Goal: Obtain resource: Download file/media

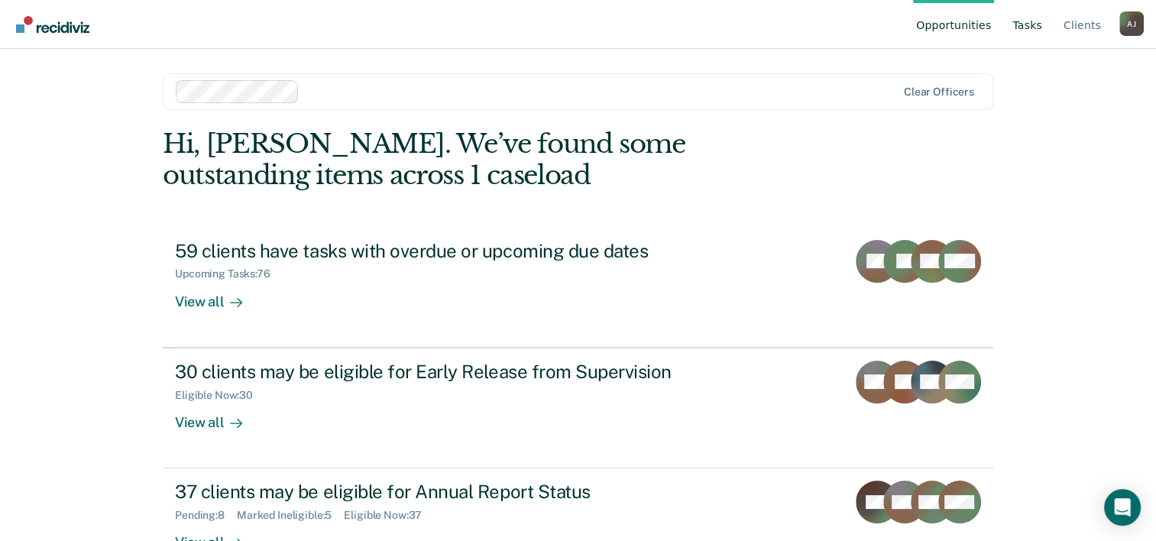
click at [1027, 23] on link "Tasks" at bounding box center [1027, 24] width 36 height 49
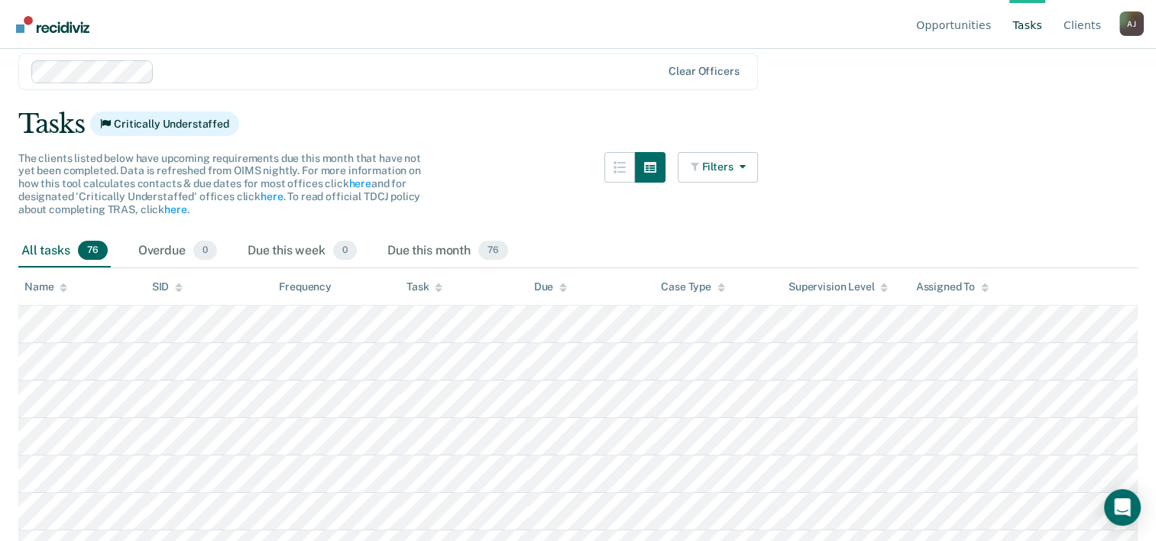
scroll to position [54, 0]
click at [519, 244] on div "All tasks 76 Overdue 0 Due this week 0 Due this month 76" at bounding box center [577, 249] width 1119 height 34
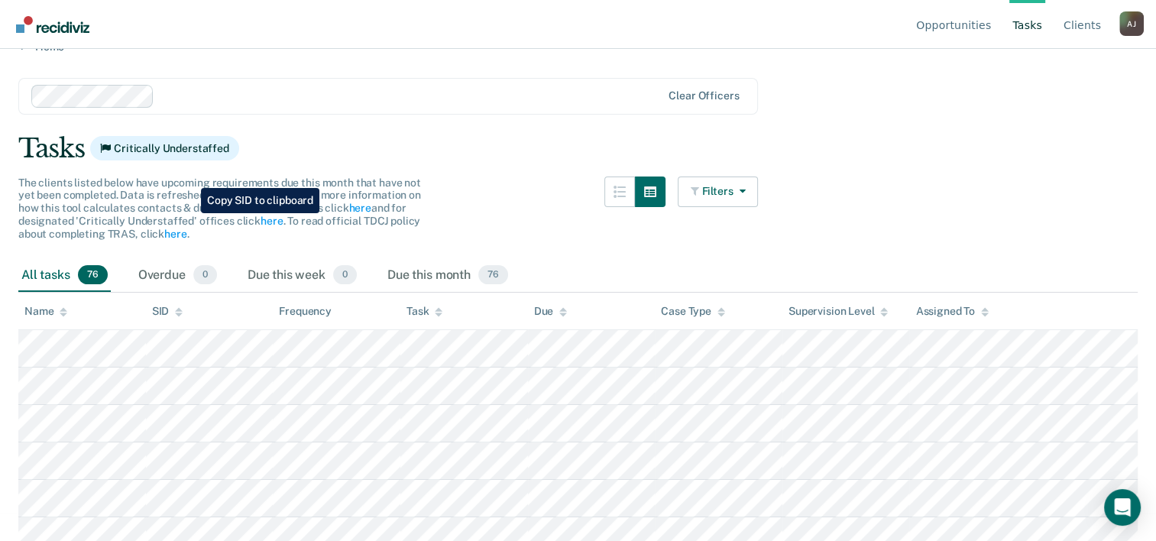
scroll to position [0, 0]
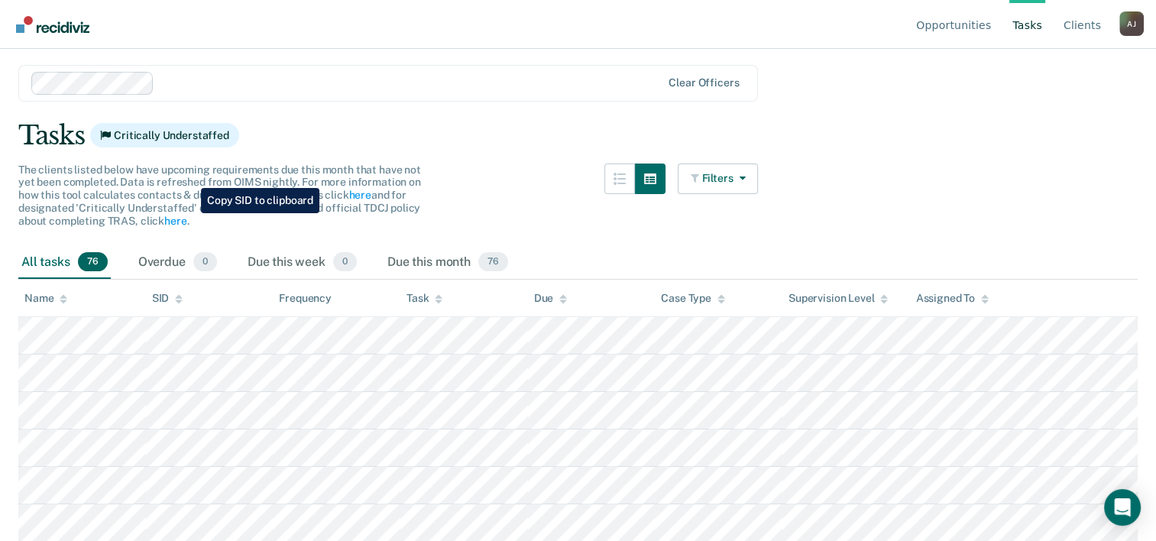
click at [102, 254] on span "76" at bounding box center [93, 262] width 30 height 20
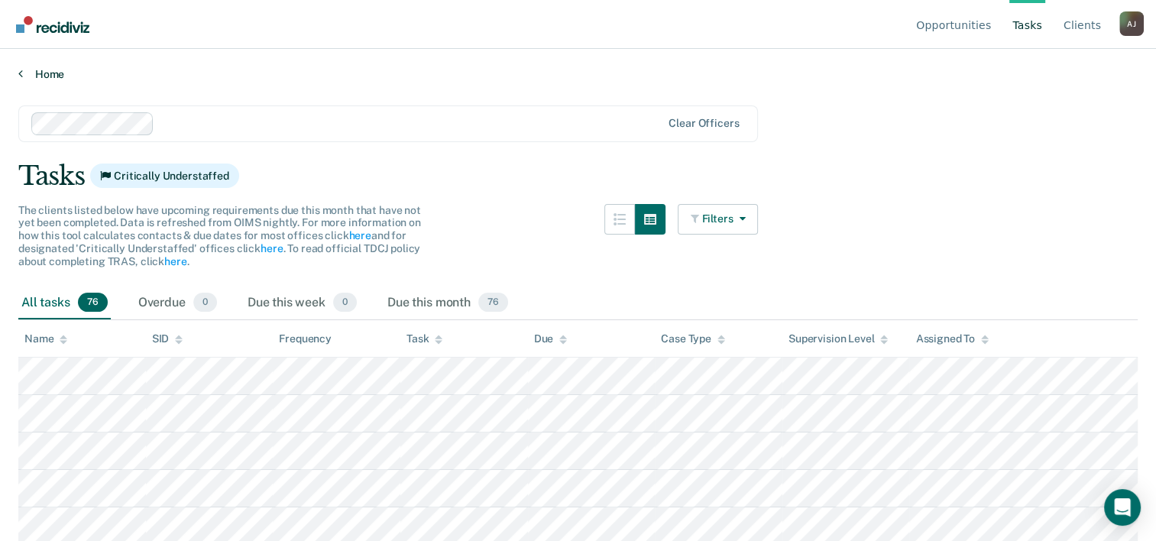
click at [43, 68] on link "Home" at bounding box center [577, 74] width 1119 height 14
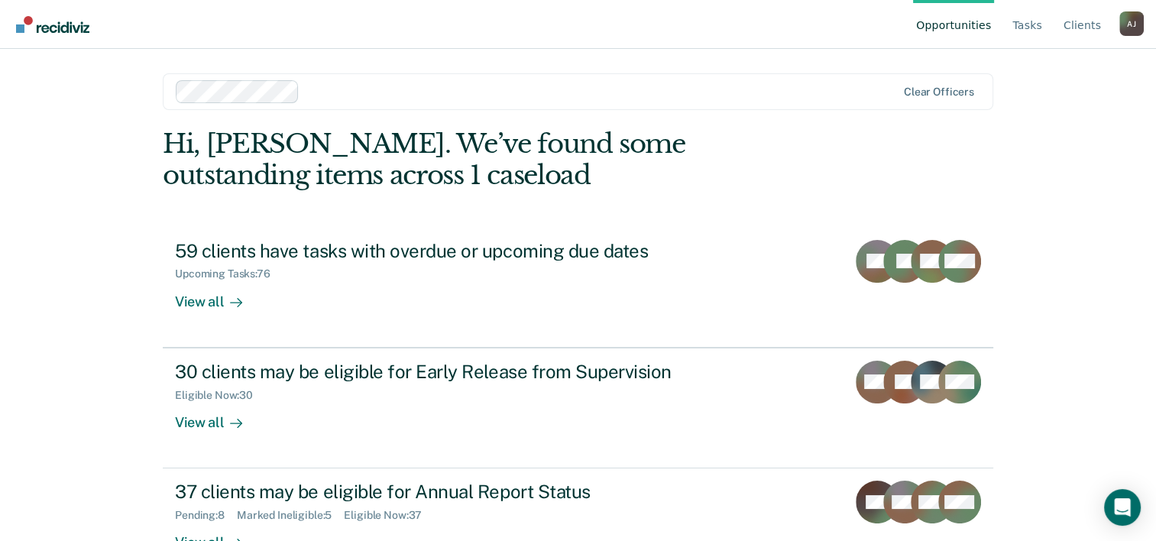
scroll to position [47, 0]
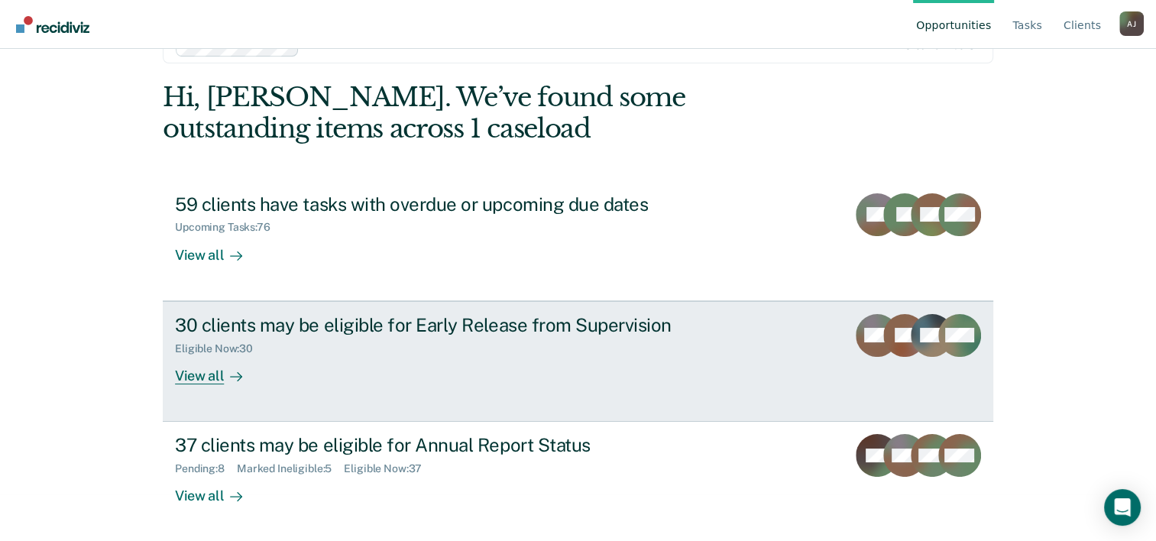
click at [536, 378] on div "30 clients may be eligible for Early Release from Supervision Eligible Now : 30…" at bounding box center [461, 349] width 573 height 70
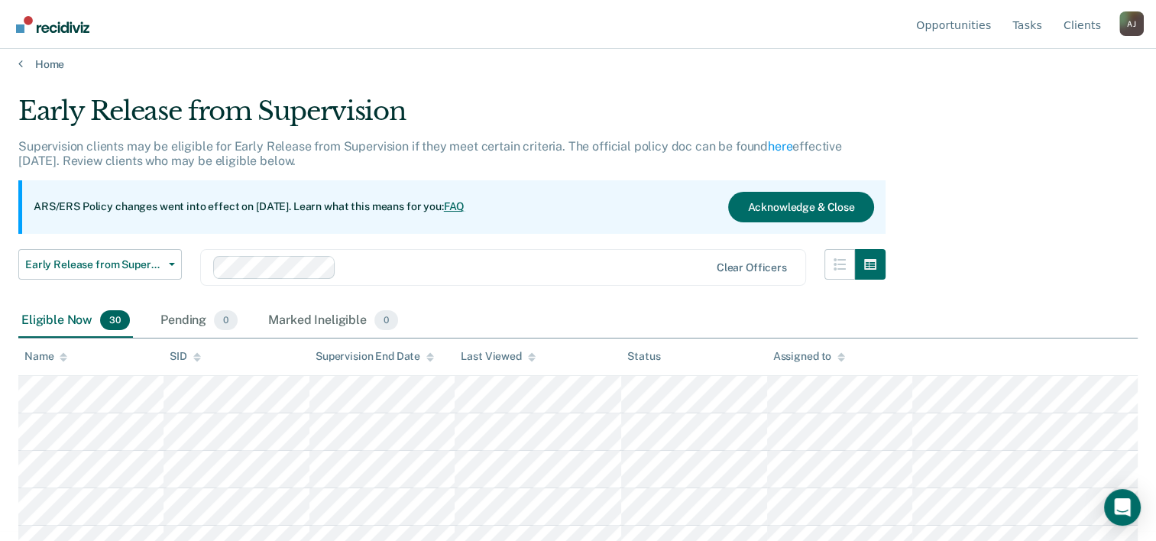
scroll to position [6, 0]
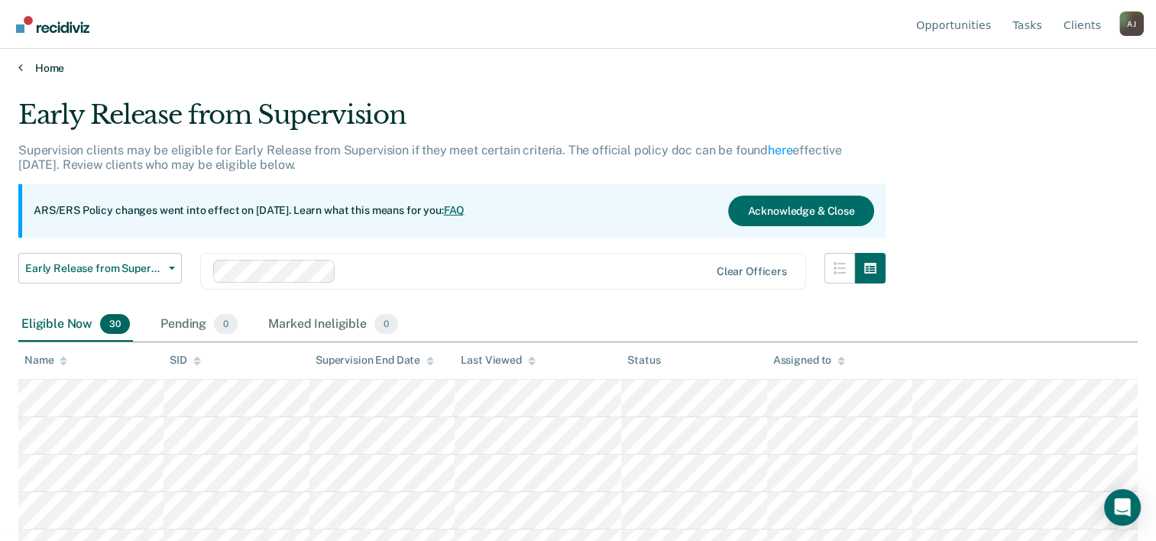
click at [49, 70] on link "Home" at bounding box center [577, 68] width 1119 height 14
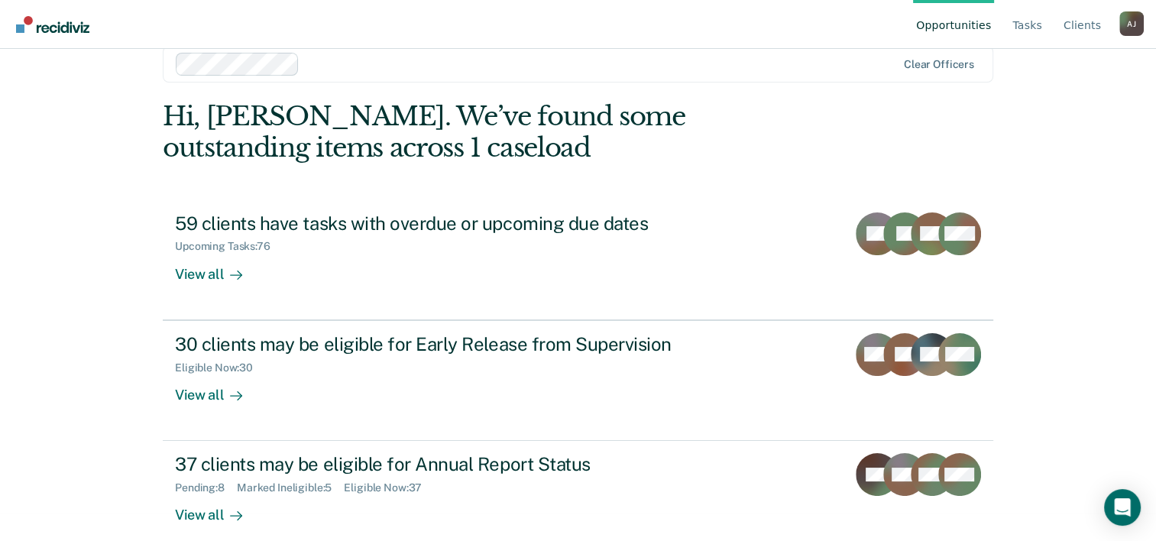
scroll to position [47, 0]
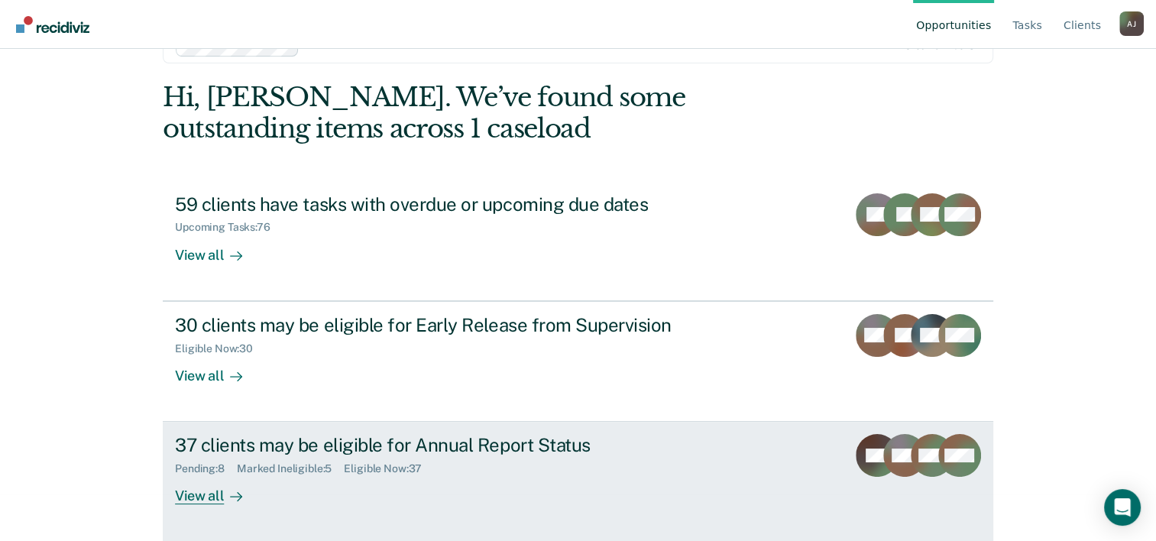
click at [509, 445] on div "37 clients may be eligible for Annual Report Status" at bounding box center [443, 445] width 536 height 22
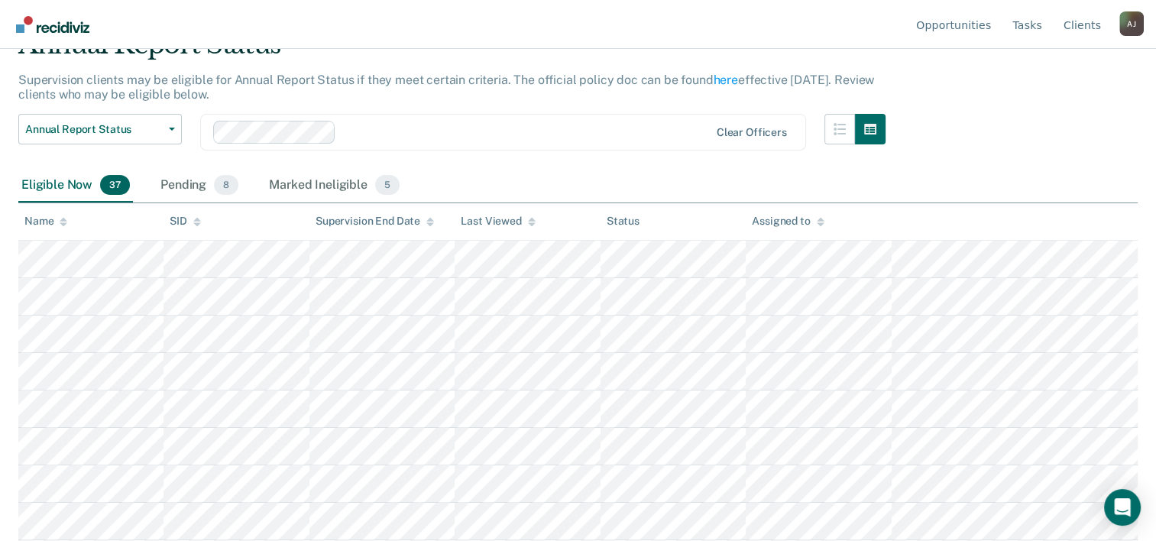
scroll to position [73, 0]
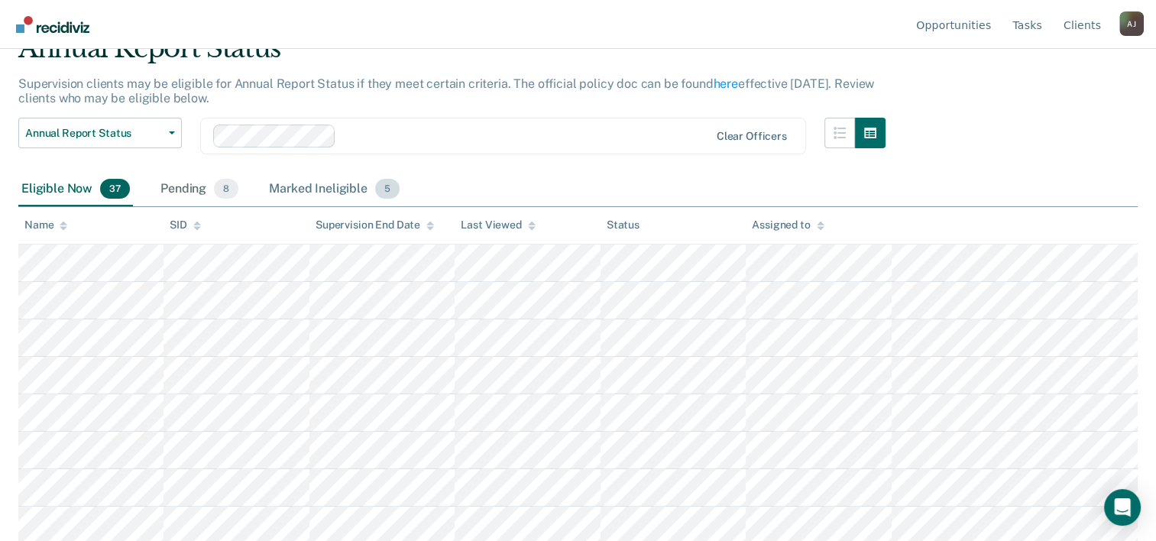
click at [361, 202] on div "Marked Ineligible 5" at bounding box center [334, 190] width 137 height 34
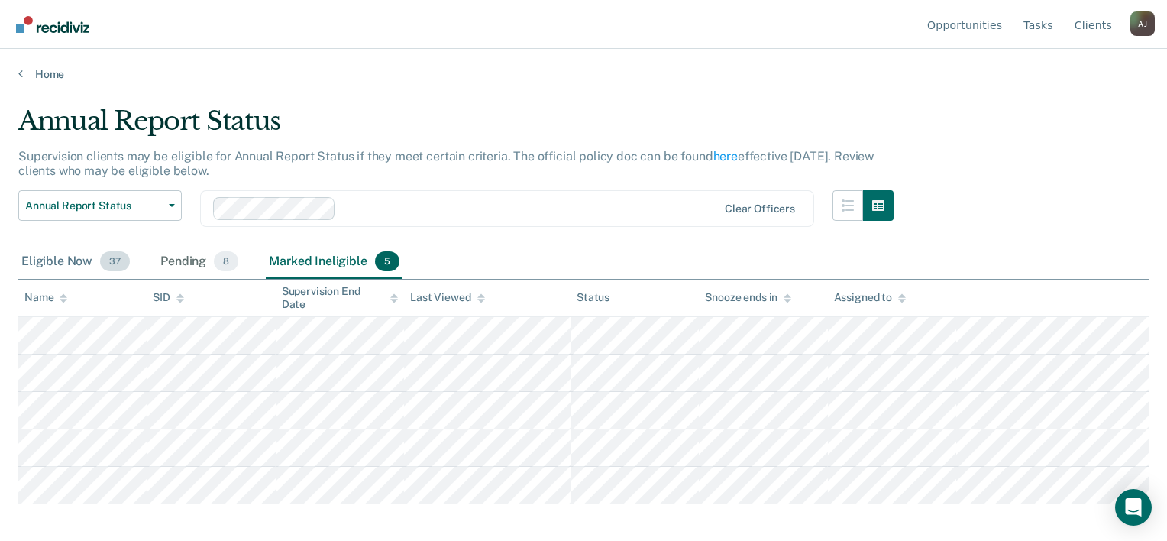
click at [79, 269] on div "Eligible Now 37" at bounding box center [75, 262] width 115 height 34
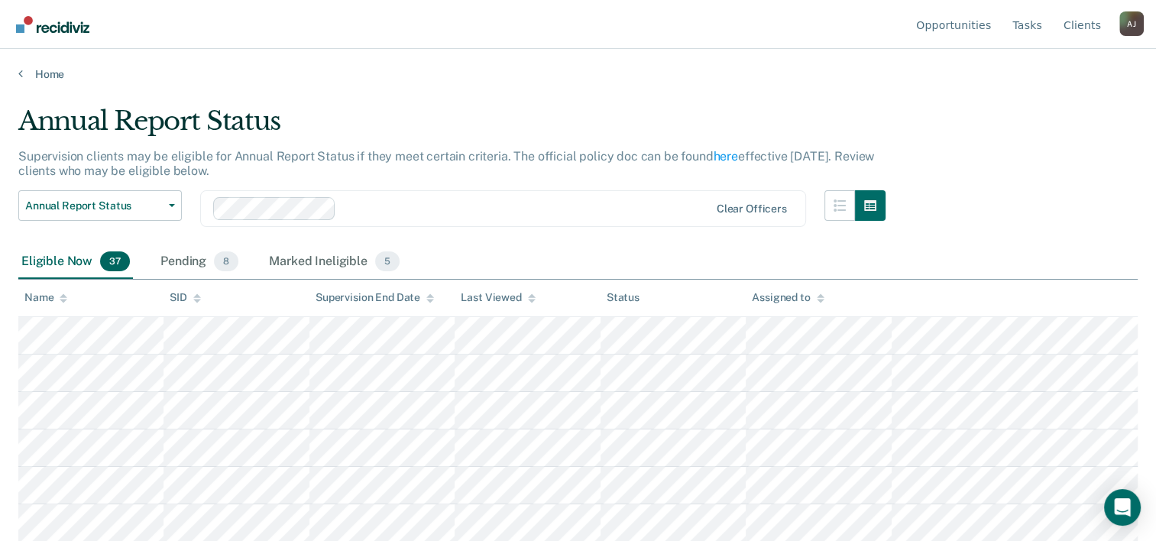
click at [99, 264] on div "Eligible Now 37" at bounding box center [75, 262] width 115 height 34
click at [417, 247] on div "Eligible Now 37 Pending 8 Marked Ineligible 5" at bounding box center [577, 262] width 1119 height 34
click at [364, 247] on div "Marked Ineligible 5" at bounding box center [334, 262] width 137 height 34
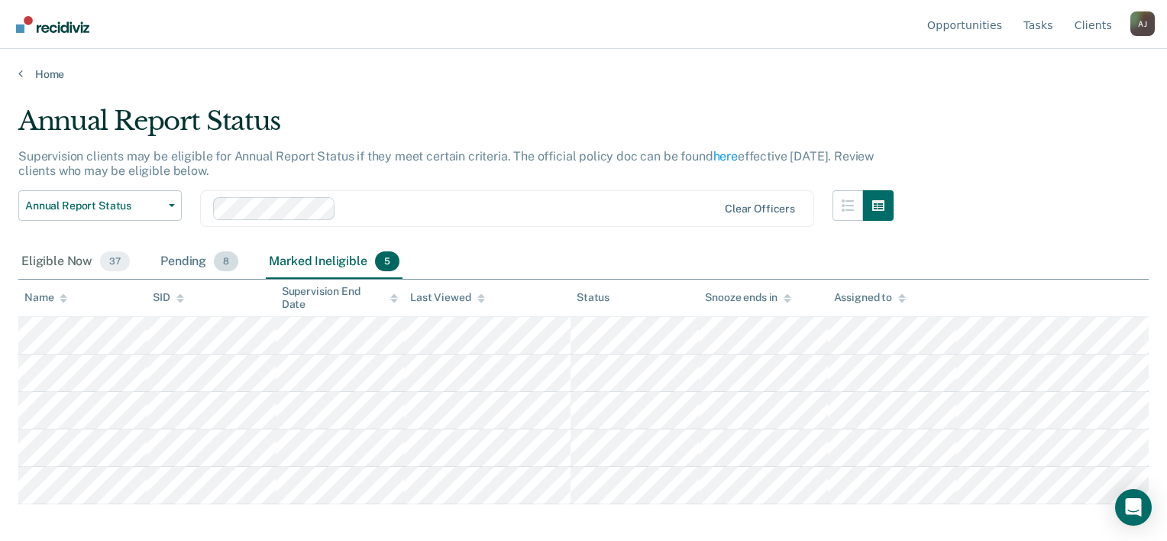
click at [214, 260] on span "8" at bounding box center [226, 261] width 24 height 20
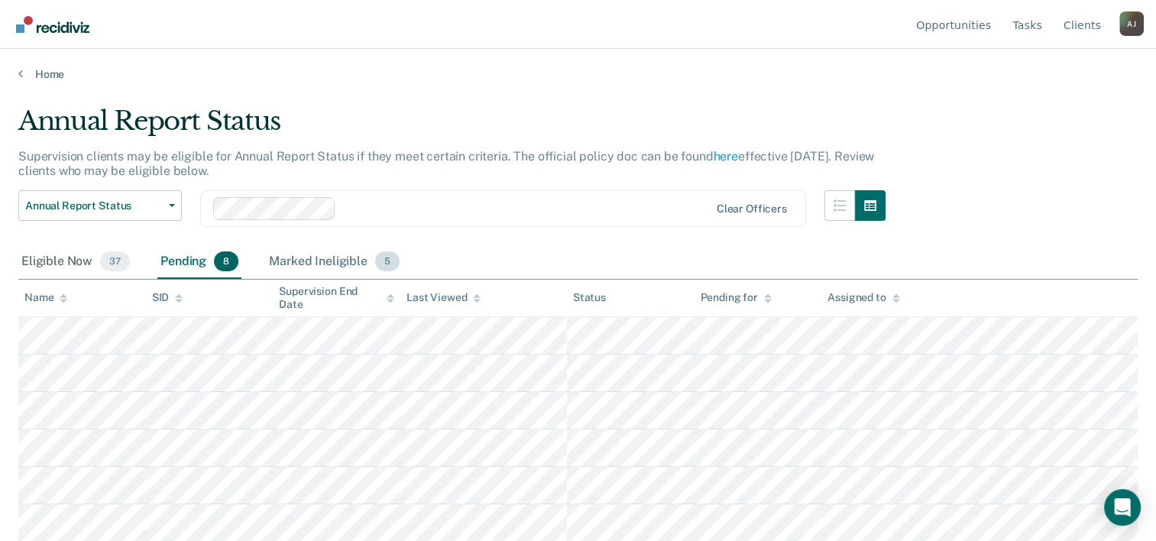
click at [382, 254] on span "5" at bounding box center [387, 261] width 24 height 20
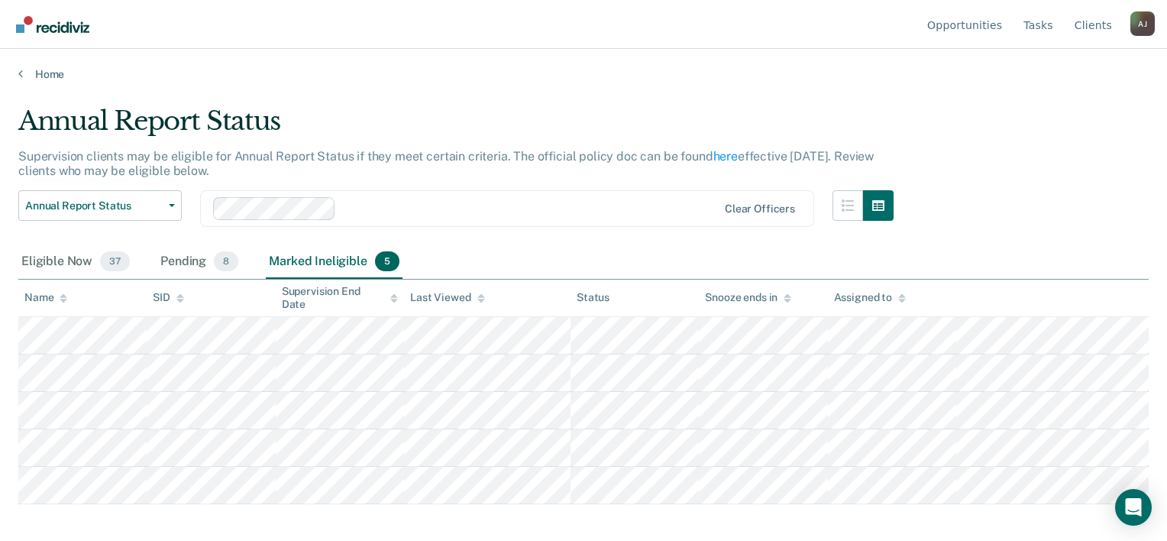
click at [332, 260] on div "Marked Ineligible 5" at bounding box center [334, 262] width 137 height 34
click at [192, 260] on div "Pending 8" at bounding box center [199, 262] width 84 height 34
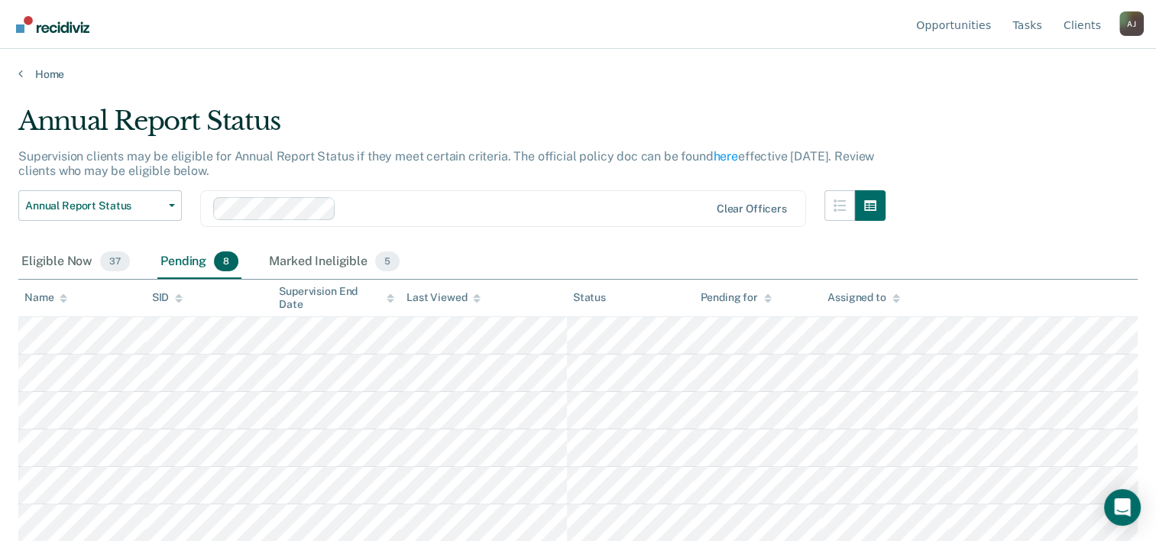
click at [367, 286] on div "Supervision End Date" at bounding box center [336, 298] width 115 height 26
click at [391, 267] on span "5" at bounding box center [387, 261] width 24 height 20
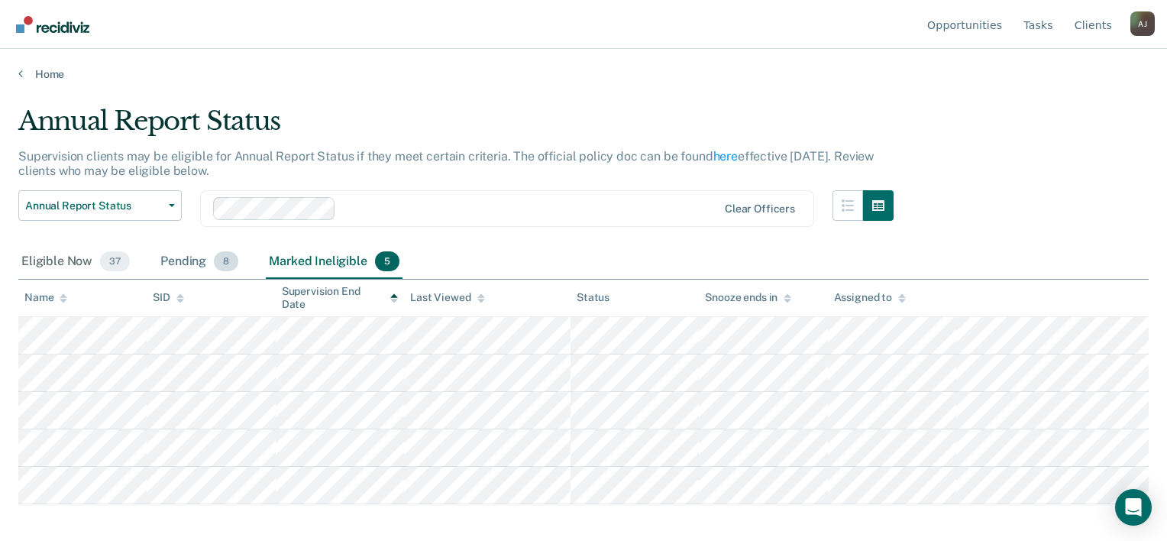
click at [165, 253] on div "Pending 8" at bounding box center [199, 262] width 84 height 34
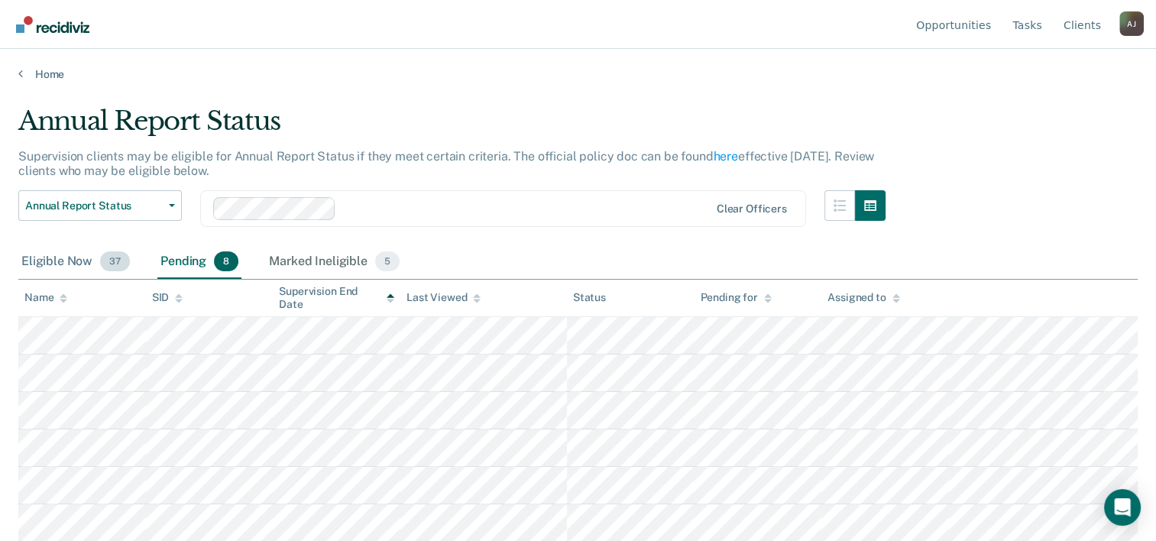
click at [61, 263] on div "Eligible Now 37" at bounding box center [75, 262] width 115 height 34
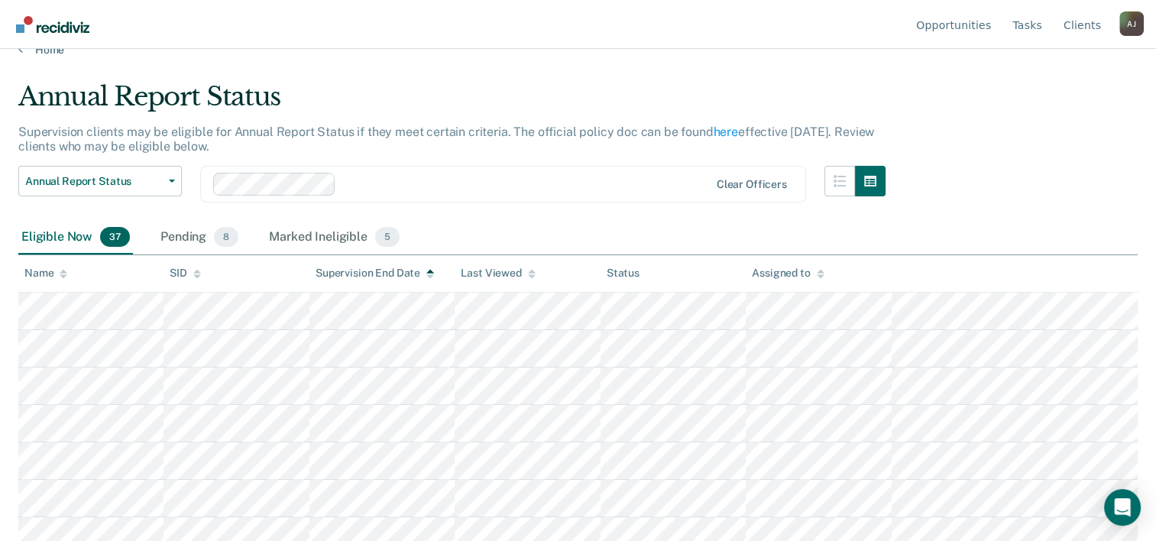
scroll to position [18, 0]
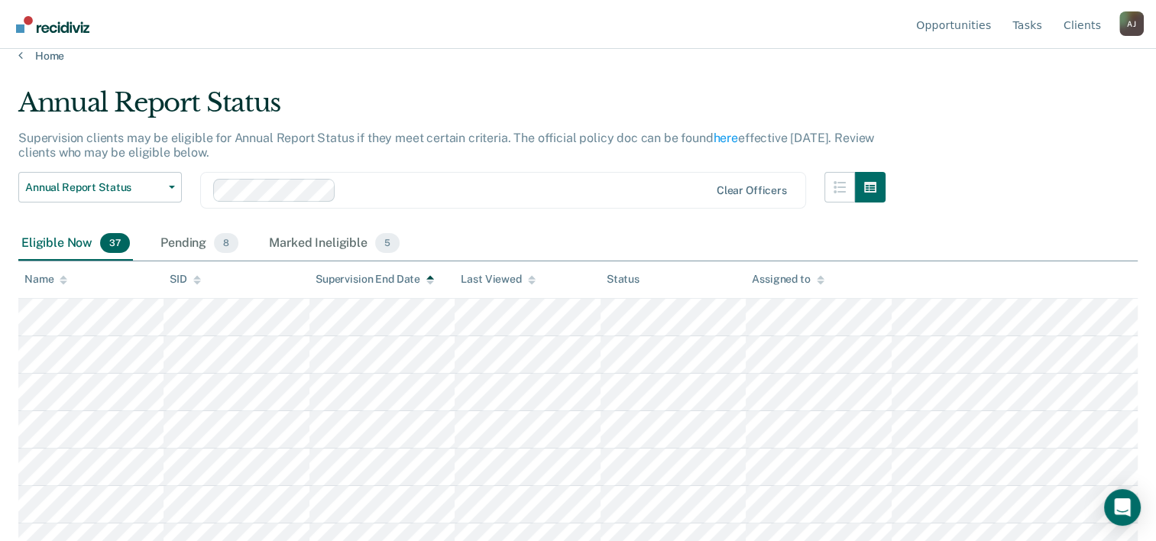
click at [57, 59] on link "Home" at bounding box center [577, 56] width 1119 height 14
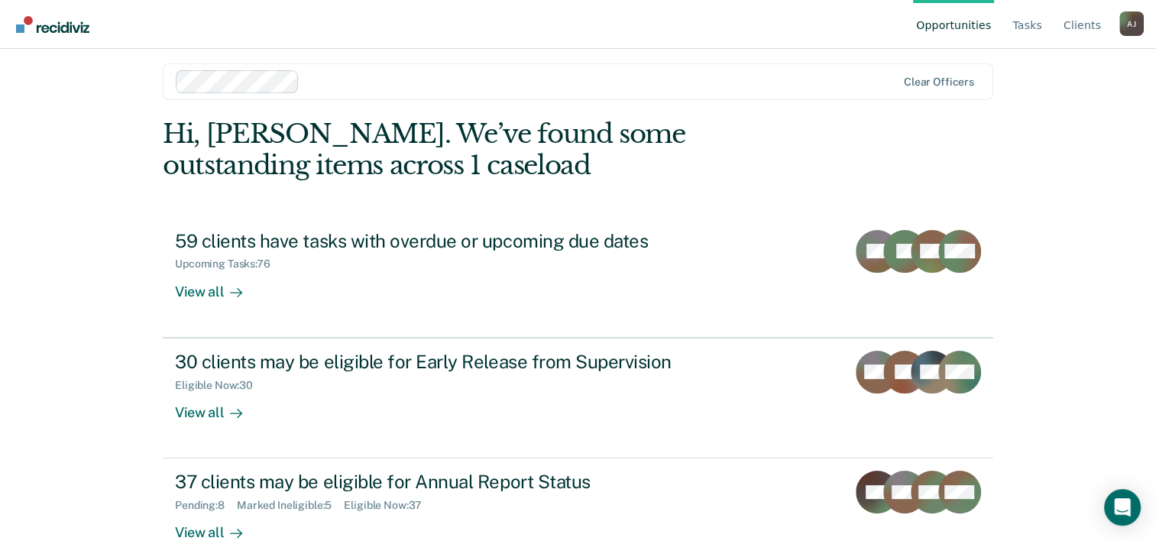
scroll to position [47, 0]
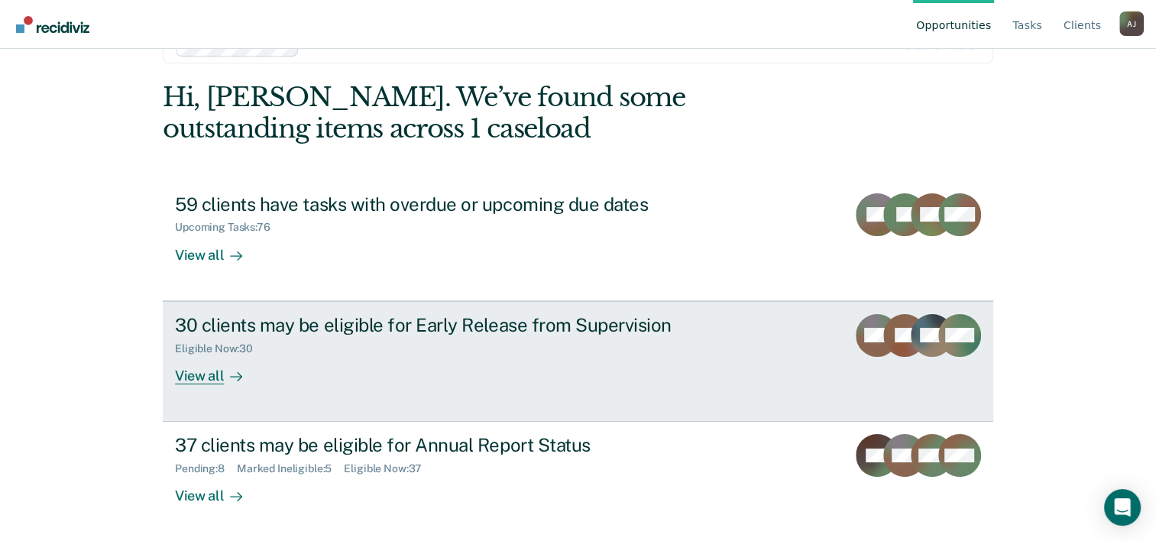
click at [292, 321] on div "30 clients may be eligible for Early Release from Supervision" at bounding box center [443, 325] width 536 height 22
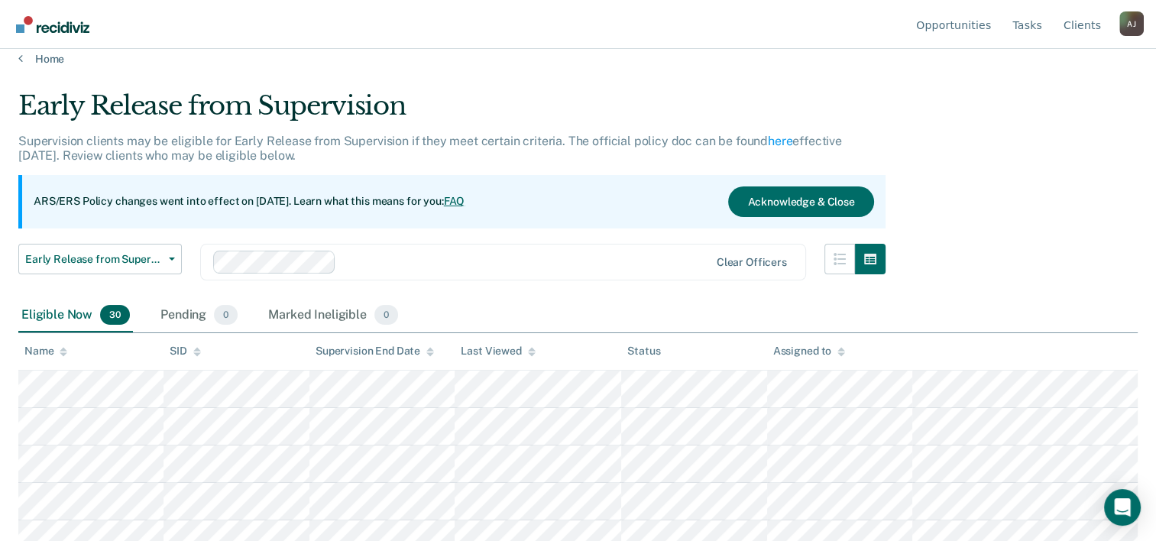
scroll to position [14, 0]
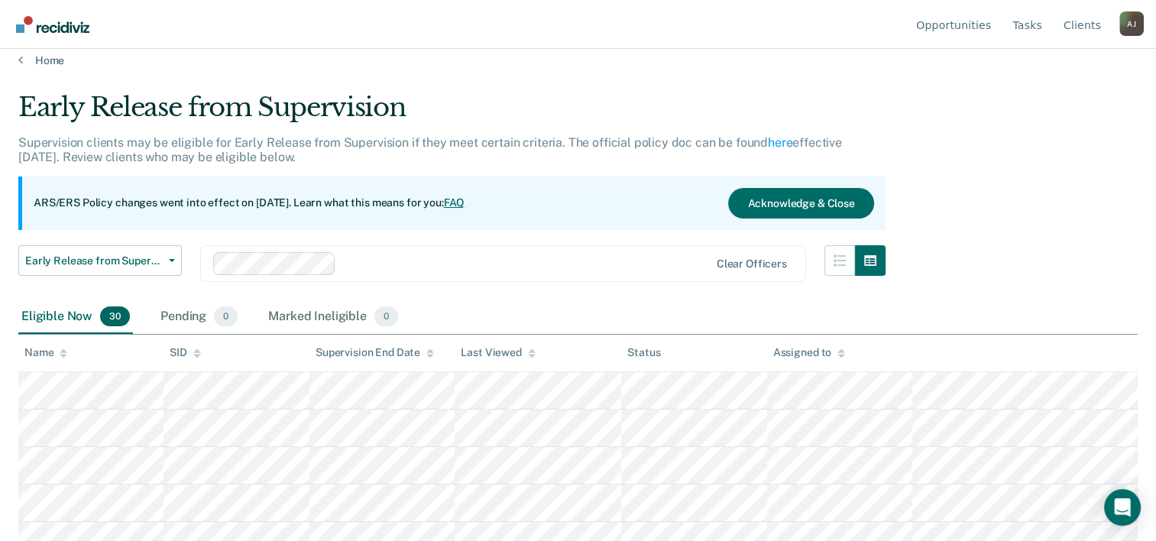
click at [50, 64] on link "Home" at bounding box center [577, 60] width 1119 height 14
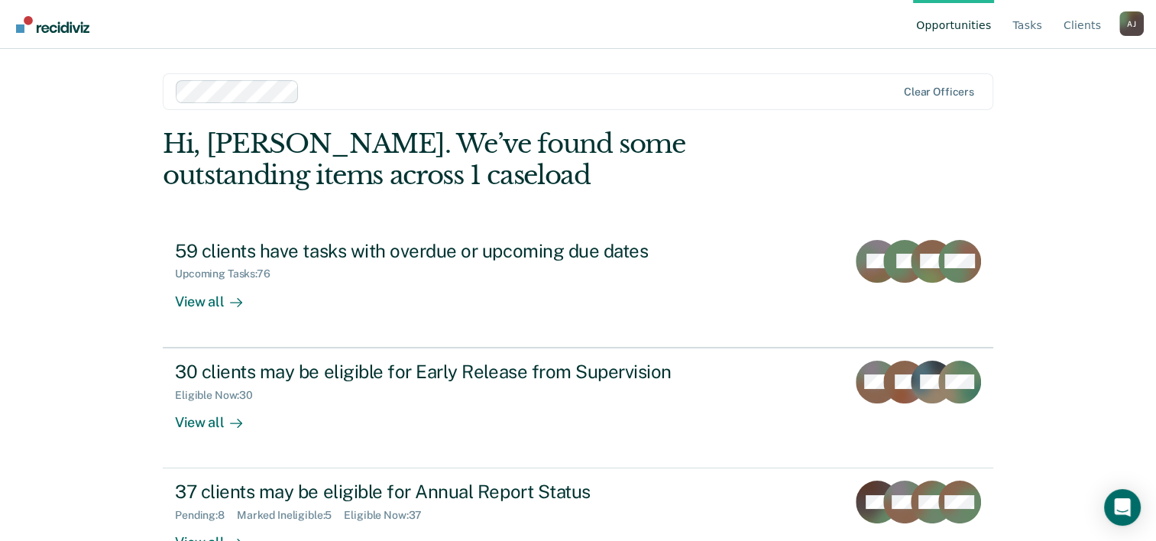
scroll to position [47, 0]
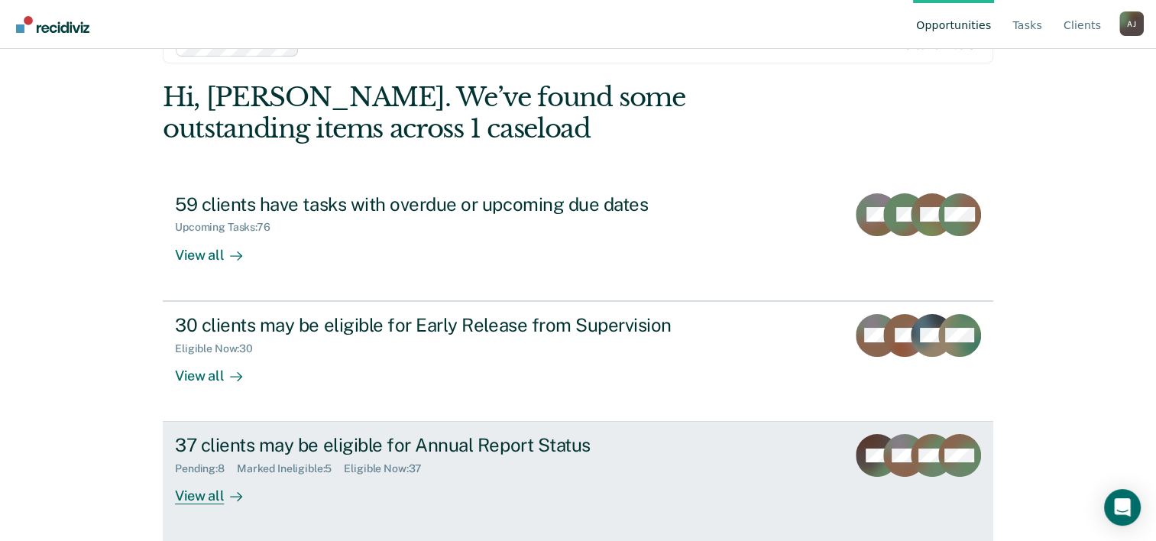
click at [505, 456] on div "Pending : 8 Marked Ineligible : 5 Eligible Now : 37" at bounding box center [443, 465] width 536 height 19
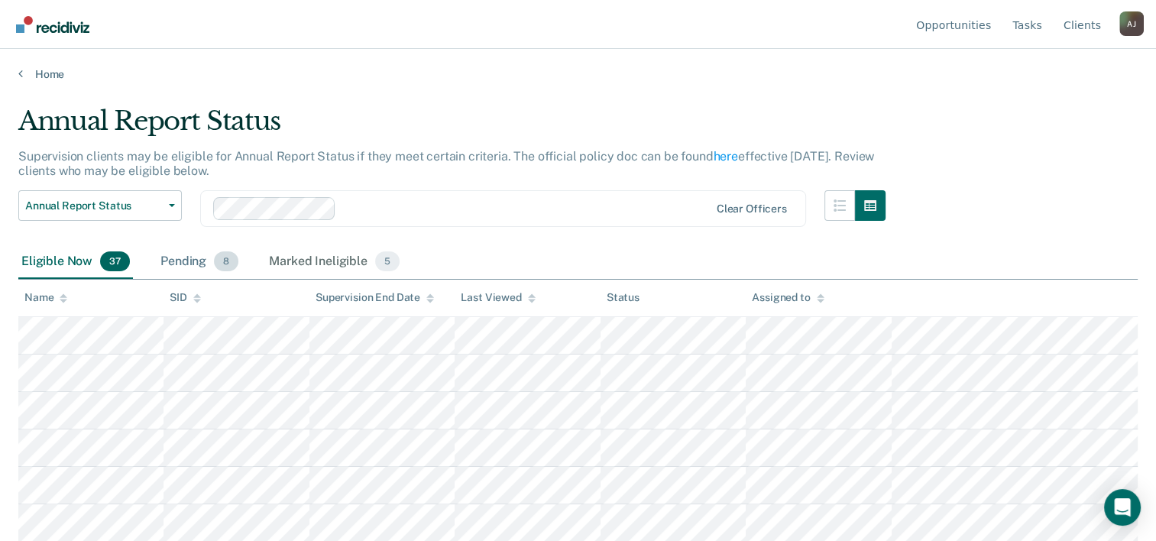
click at [196, 264] on div "Pending 8" at bounding box center [199, 262] width 84 height 34
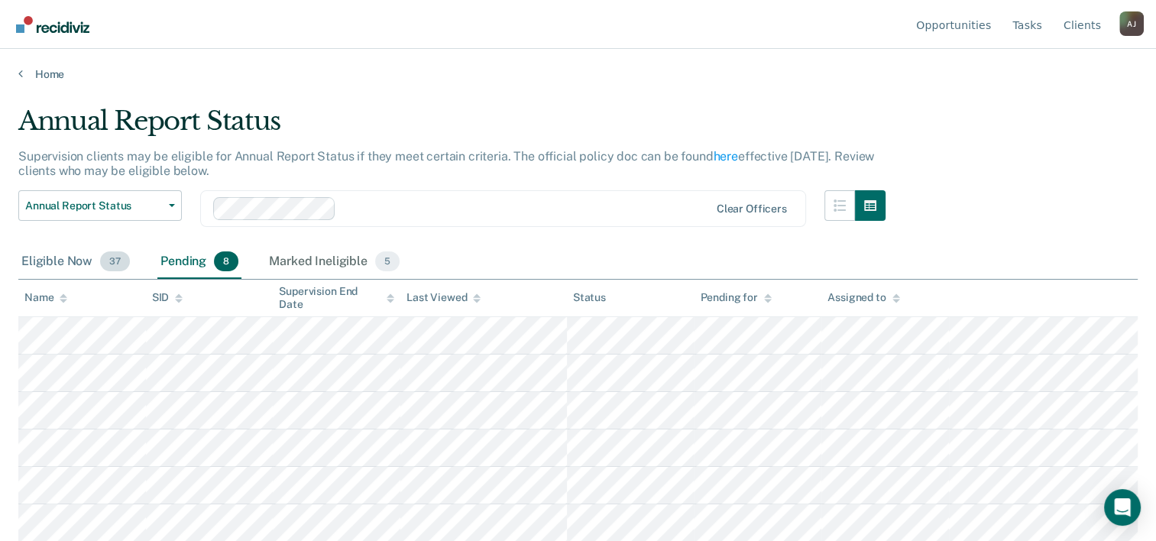
click at [88, 259] on div "Eligible Now 37" at bounding box center [75, 262] width 115 height 34
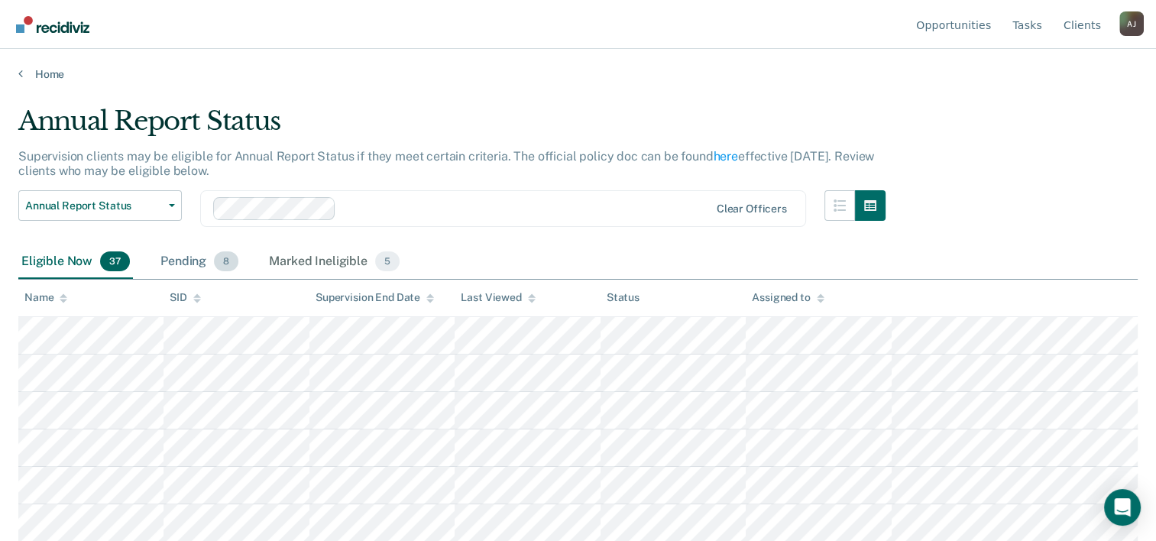
click at [192, 250] on div "Pending 8" at bounding box center [199, 262] width 84 height 34
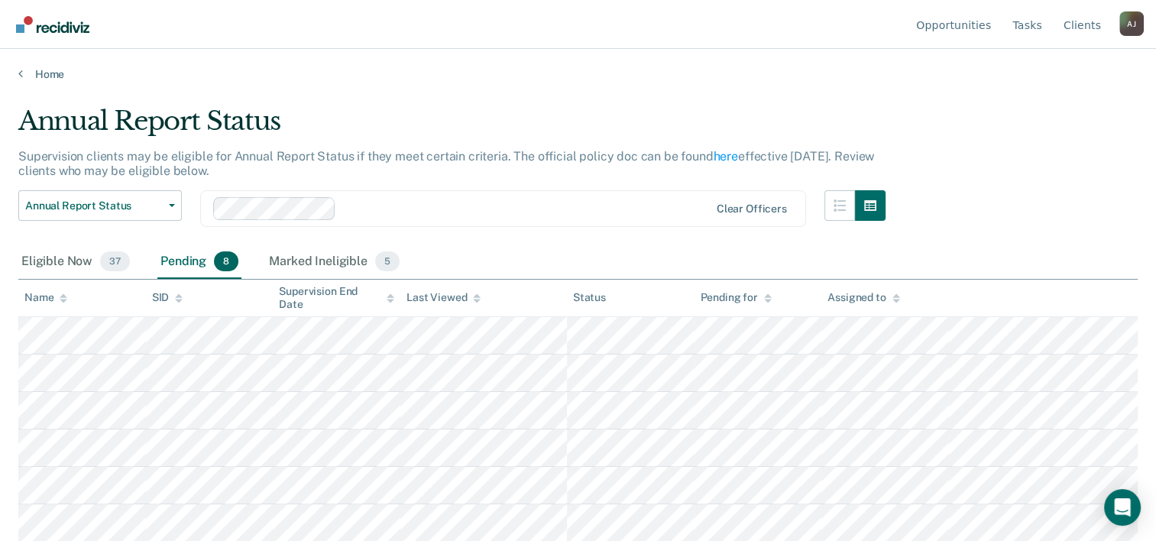
scroll to position [73, 0]
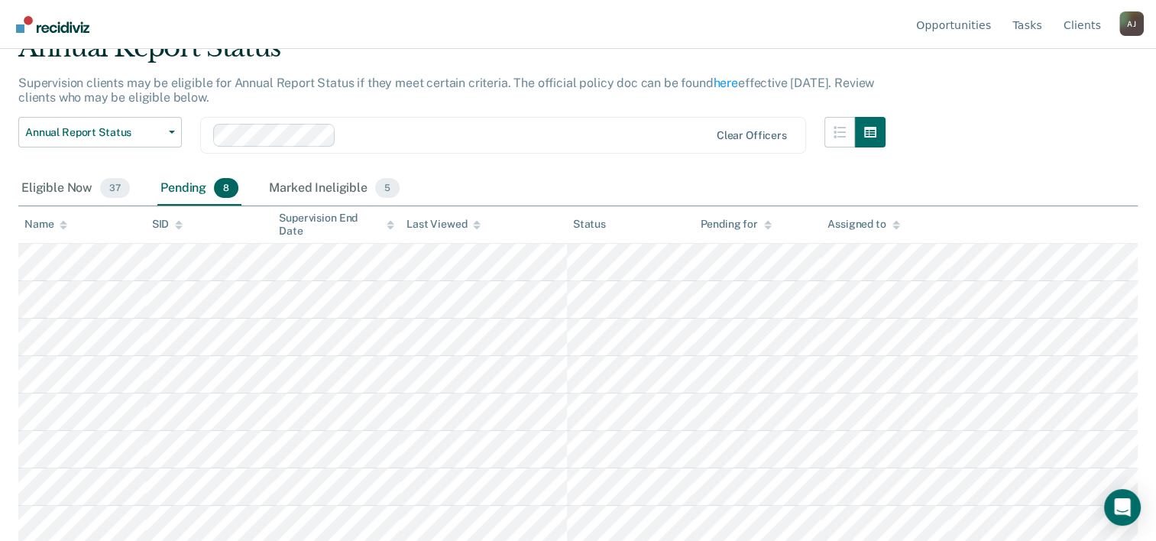
click at [322, 213] on div "Supervision End Date" at bounding box center [336, 225] width 115 height 26
click at [314, 191] on div "Marked Ineligible 5" at bounding box center [334, 189] width 137 height 34
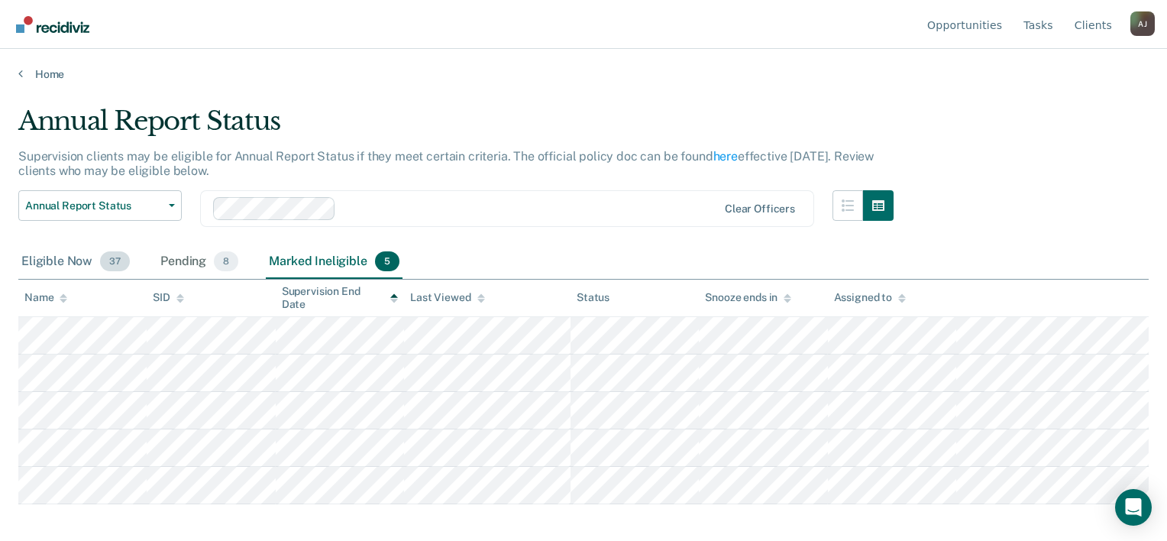
click at [62, 257] on div "Eligible Now 37" at bounding box center [75, 262] width 115 height 34
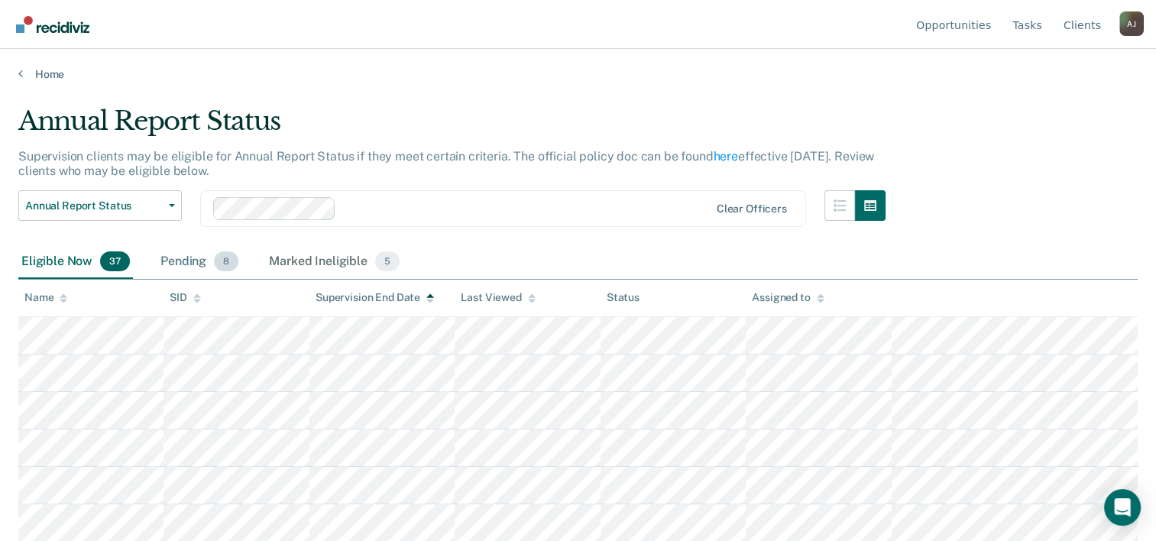
click at [181, 260] on div "Pending 8" at bounding box center [199, 262] width 84 height 34
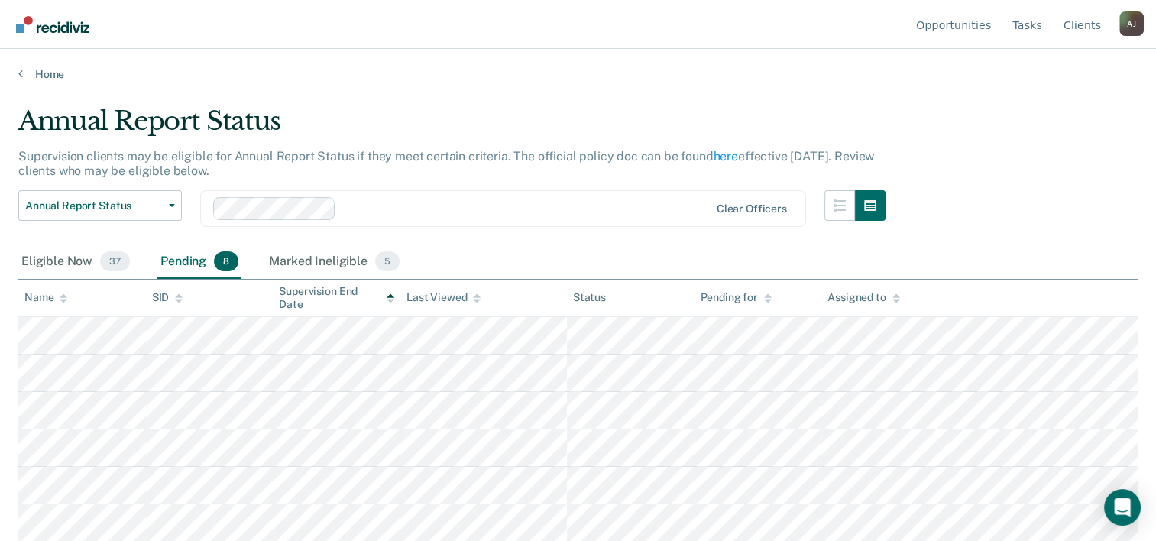
scroll to position [73, 0]
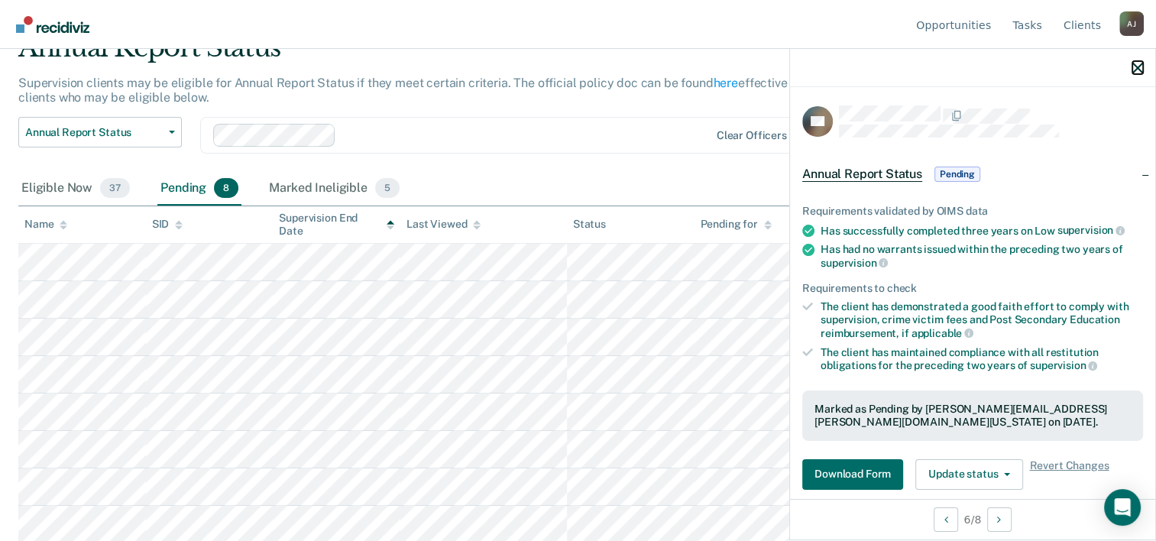
click at [1132, 70] on icon "button" at bounding box center [1137, 68] width 11 height 11
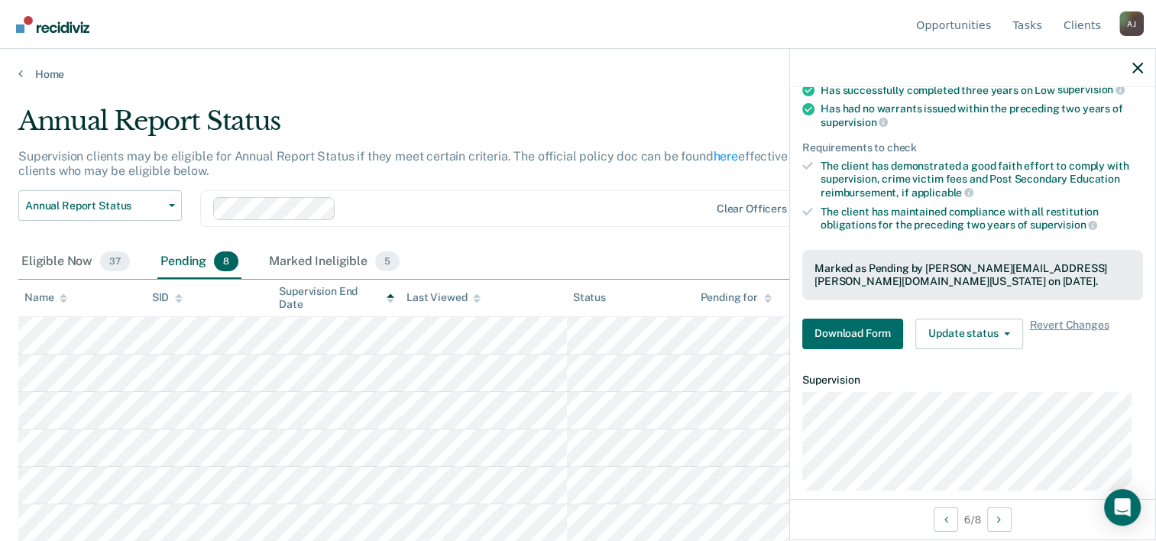
scroll to position [142, 0]
click at [1140, 67] on icon "button" at bounding box center [1137, 68] width 11 height 11
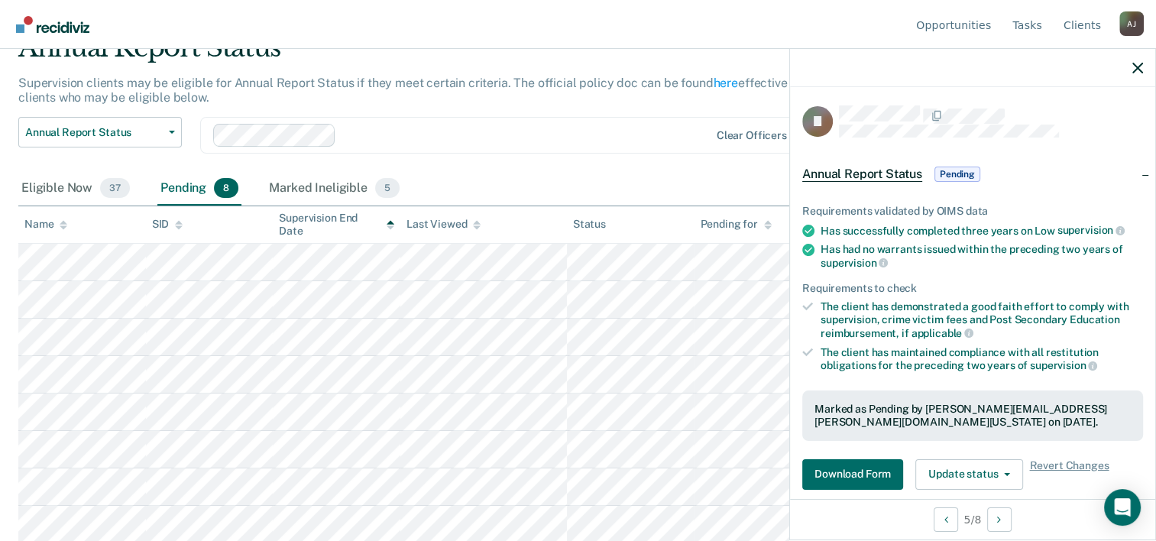
scroll to position [0, 0]
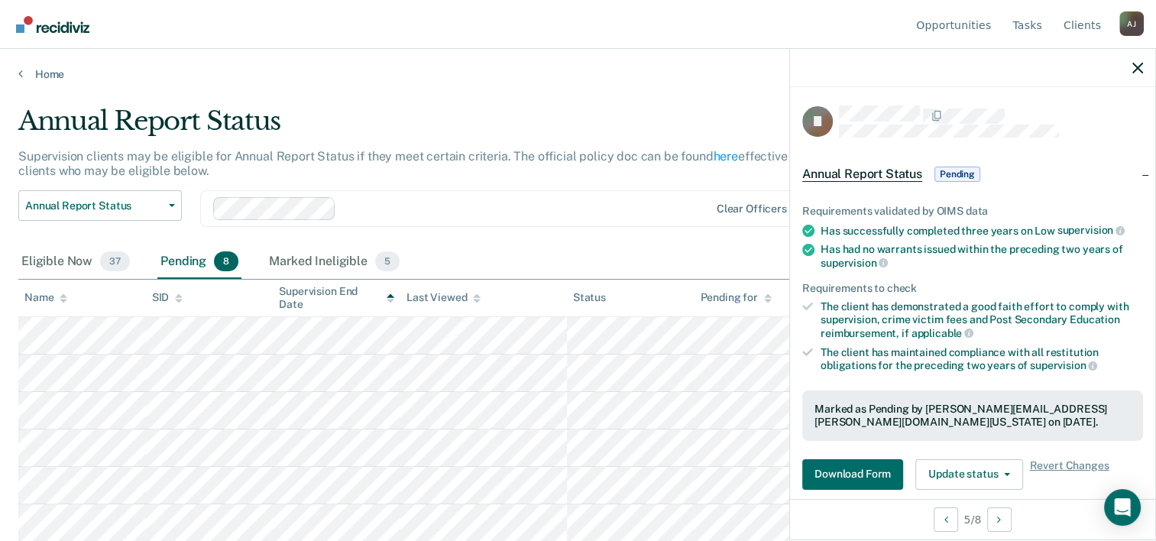
click at [709, 238] on div "Annual Report Status Early Release from Supervision Annual Report Status Clear …" at bounding box center [451, 217] width 867 height 55
click at [1138, 71] on icon "button" at bounding box center [1137, 68] width 11 height 11
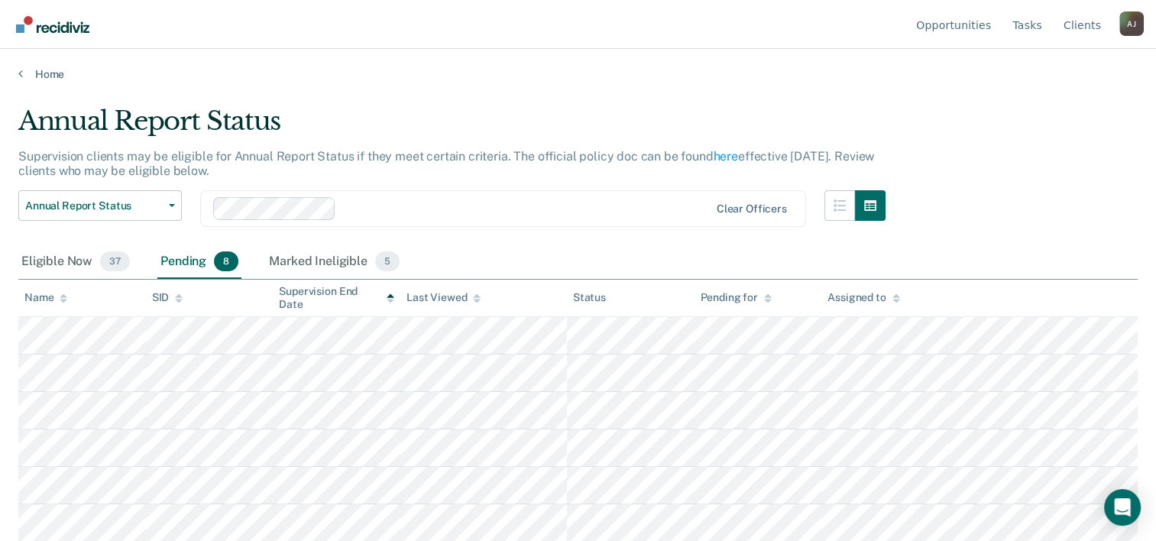
scroll to position [73, 0]
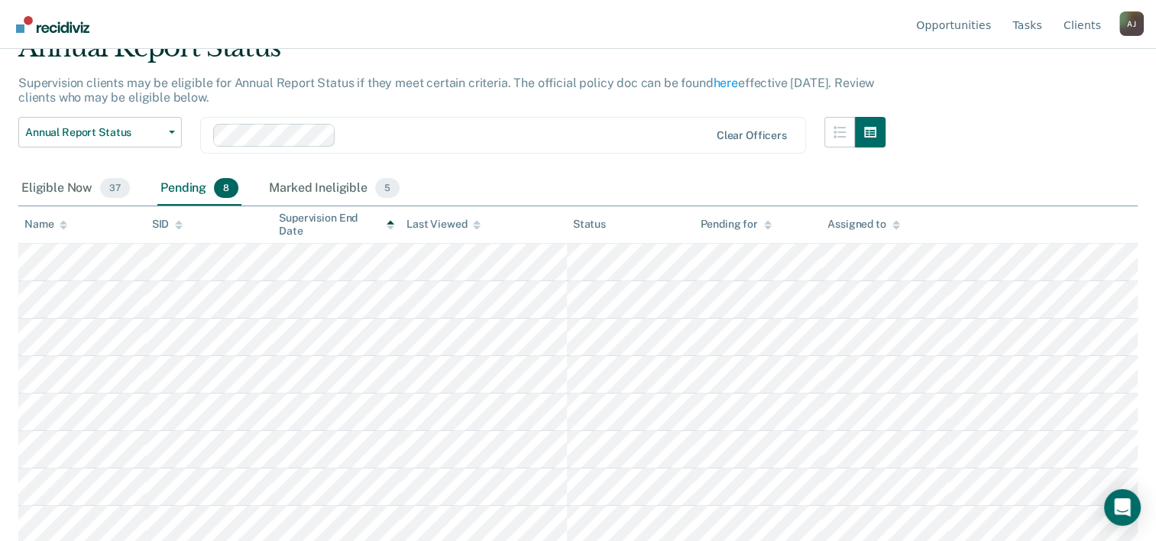
click at [731, 192] on div "Eligible Now 37 Pending 8 Marked Ineligible 5" at bounding box center [577, 189] width 1119 height 34
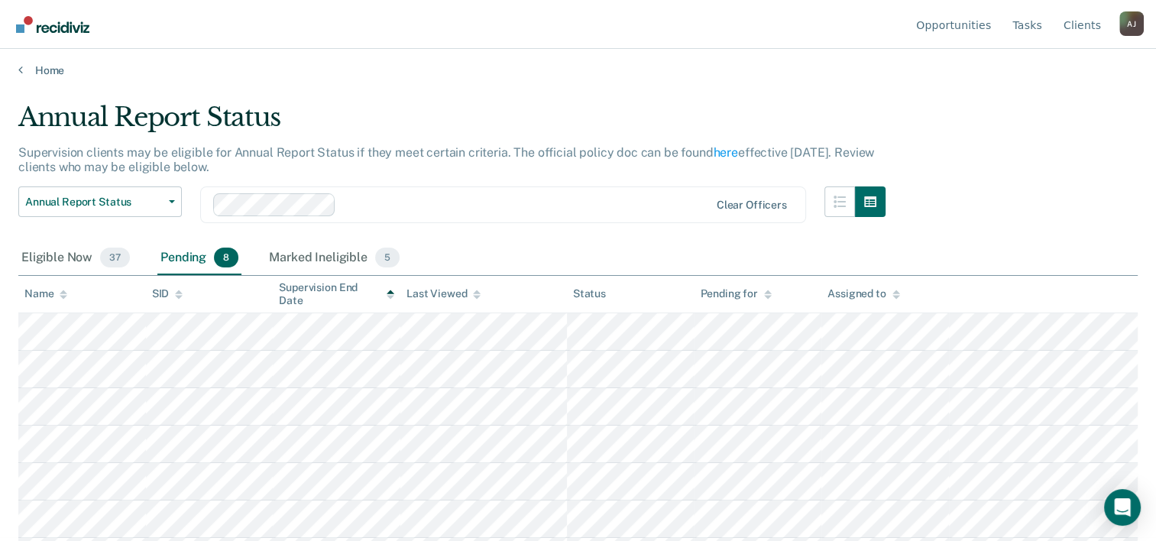
scroll to position [0, 0]
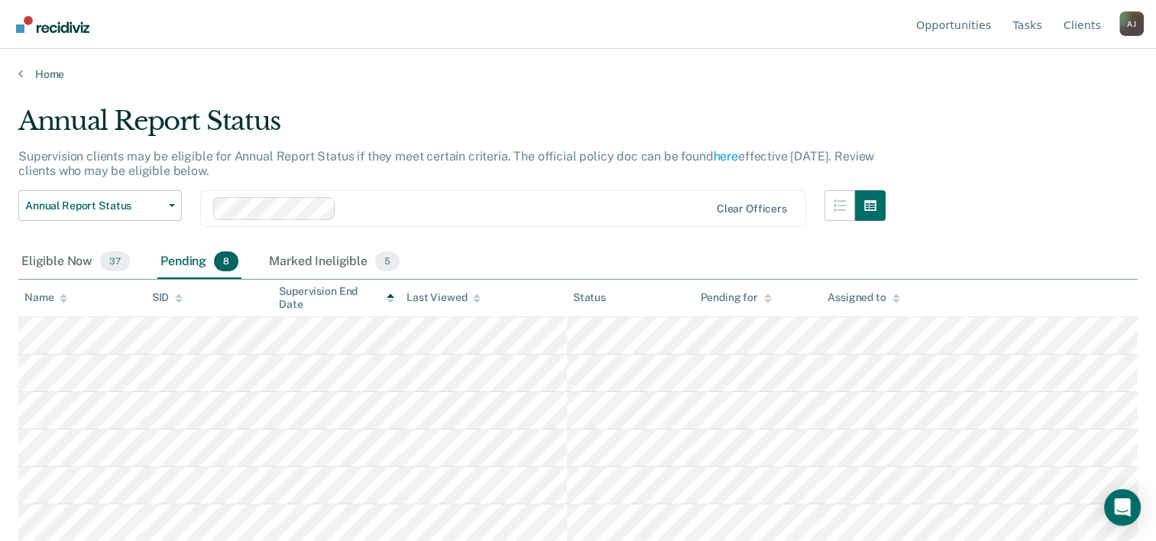
click at [44, 77] on link "Home" at bounding box center [577, 74] width 1119 height 14
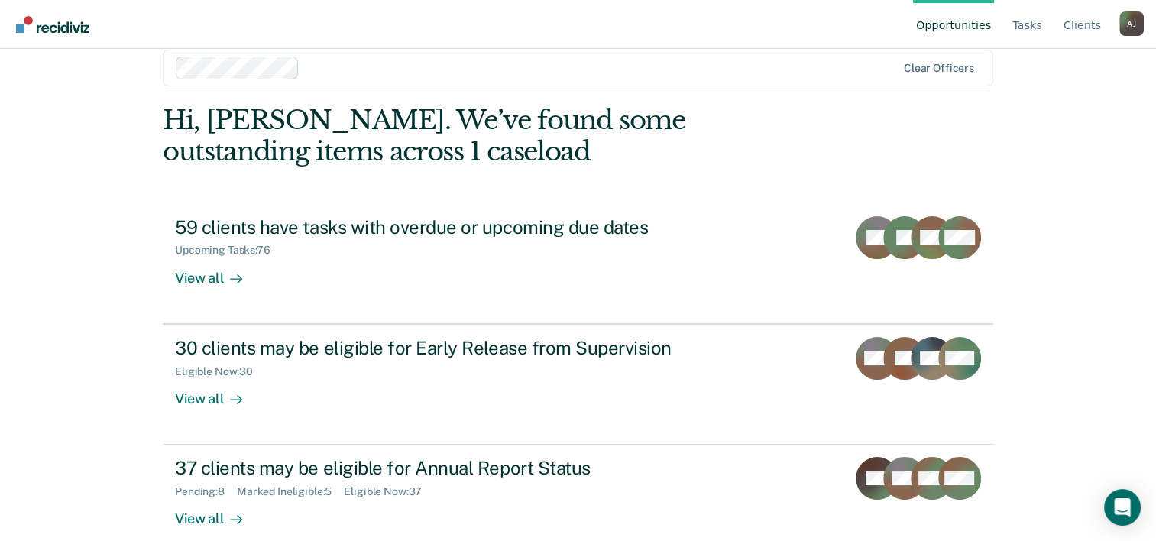
scroll to position [47, 0]
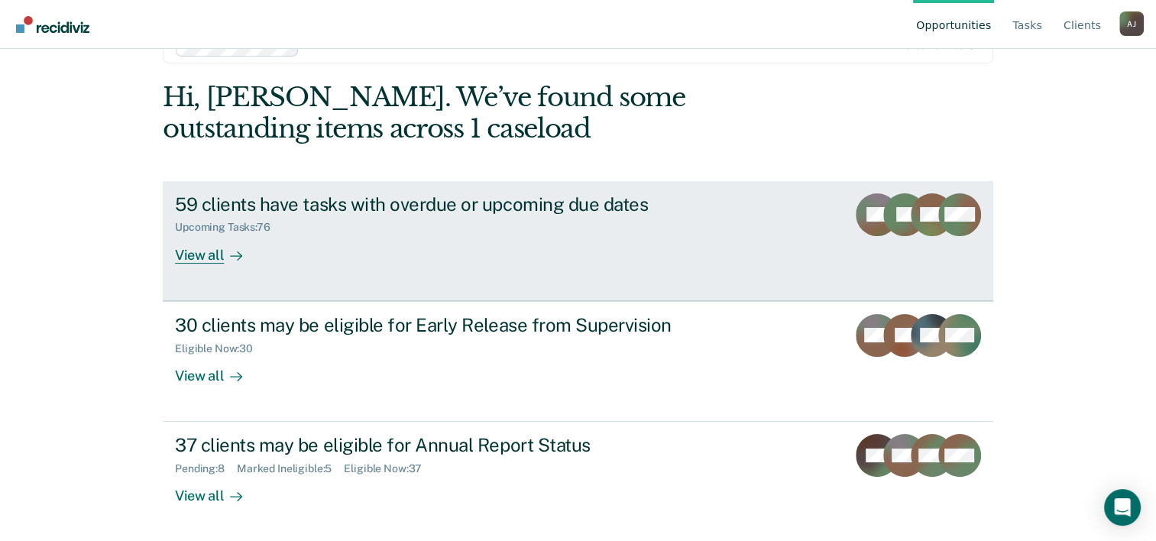
click at [557, 202] on div "59 clients have tasks with overdue or upcoming due dates" at bounding box center [443, 204] width 536 height 22
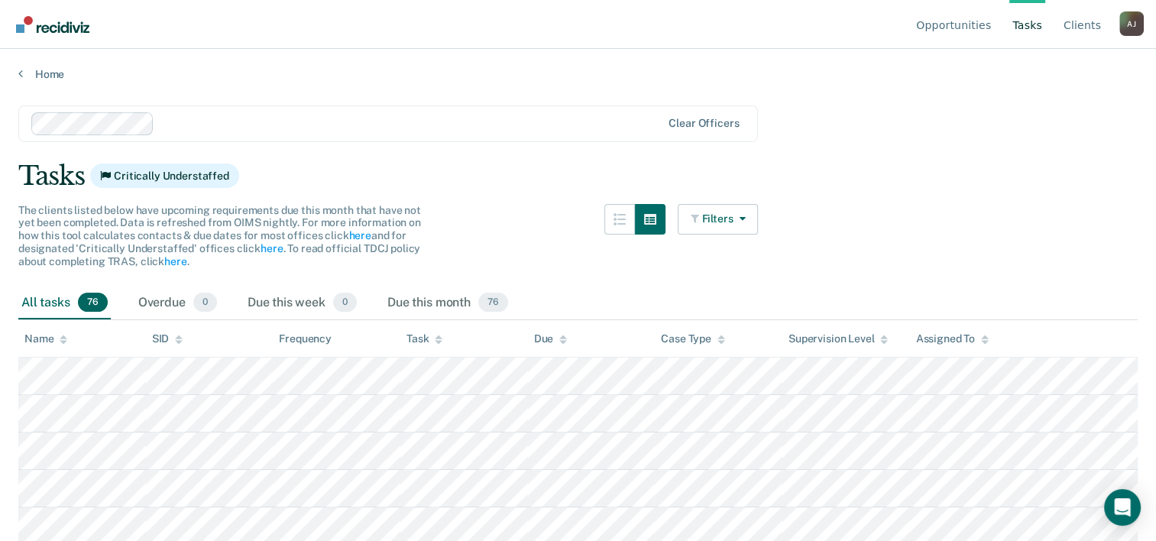
click at [61, 298] on div "All tasks 76" at bounding box center [64, 303] width 92 height 34
click at [1091, 29] on link "Client s" at bounding box center [1082, 24] width 44 height 49
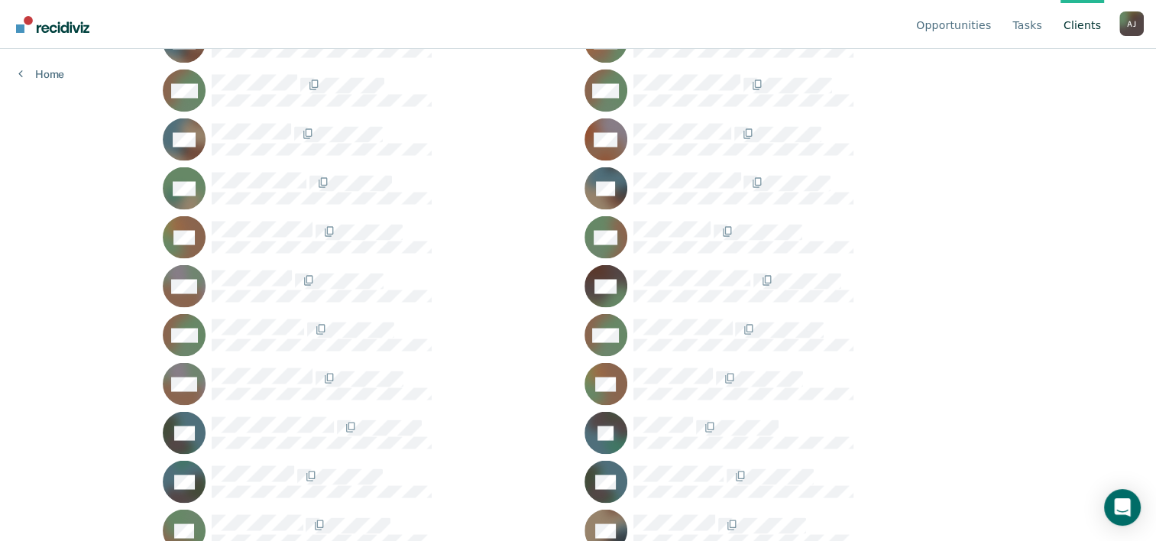
scroll to position [2798, 0]
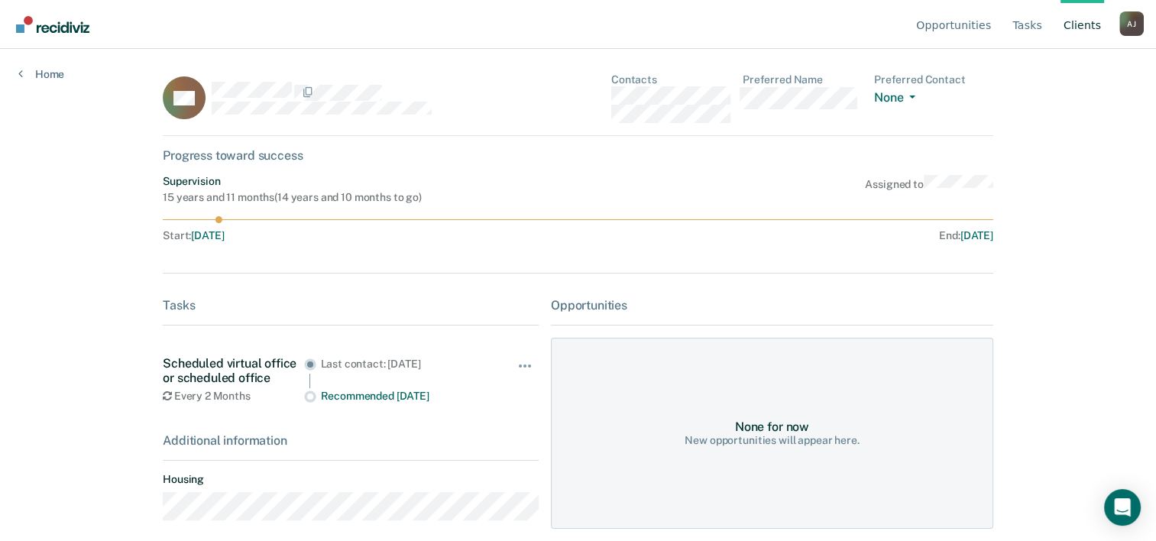
click at [1080, 32] on link "Client s" at bounding box center [1082, 24] width 44 height 49
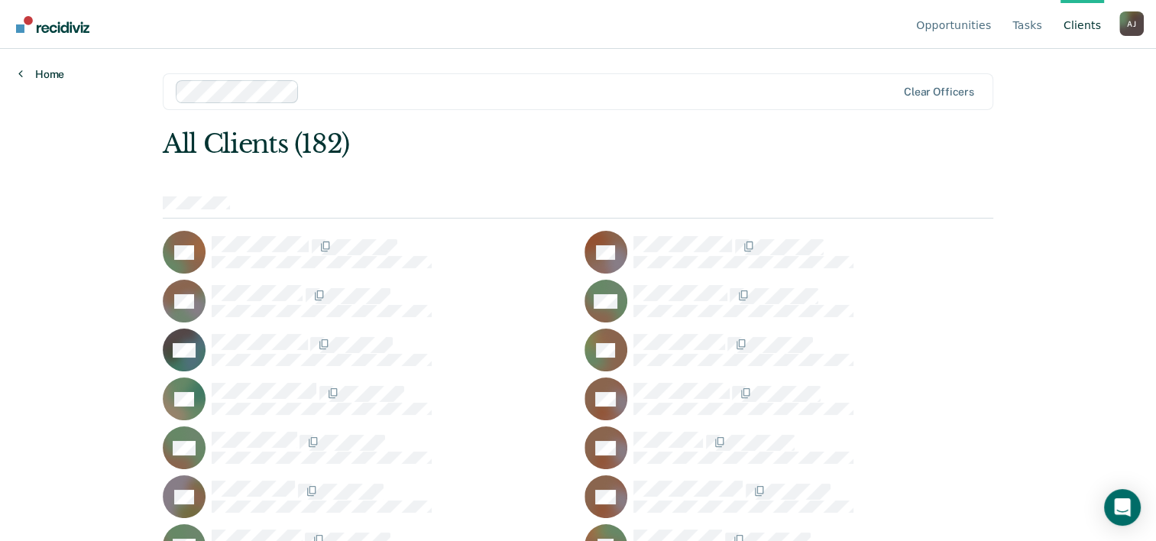
click at [46, 77] on link "Home" at bounding box center [41, 74] width 46 height 14
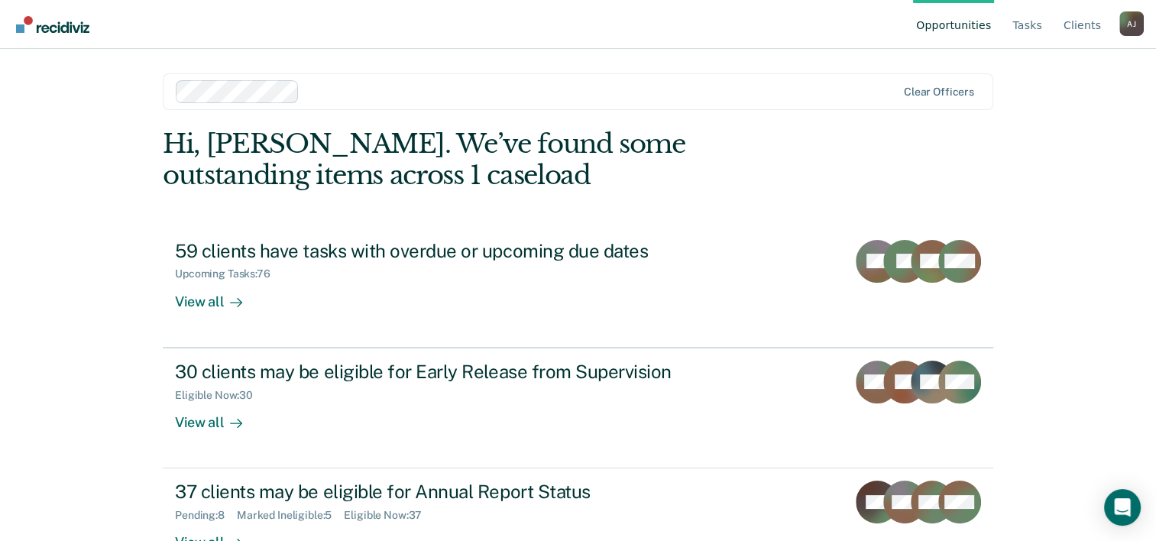
scroll to position [47, 0]
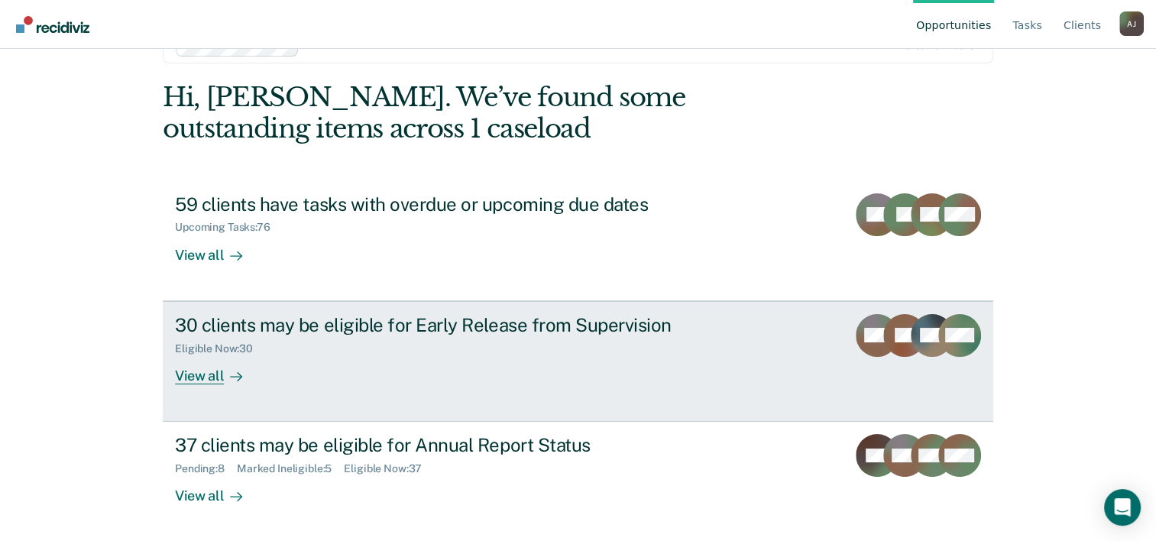
click at [339, 330] on div "30 clients may be eligible for Early Release from Supervision" at bounding box center [443, 325] width 536 height 22
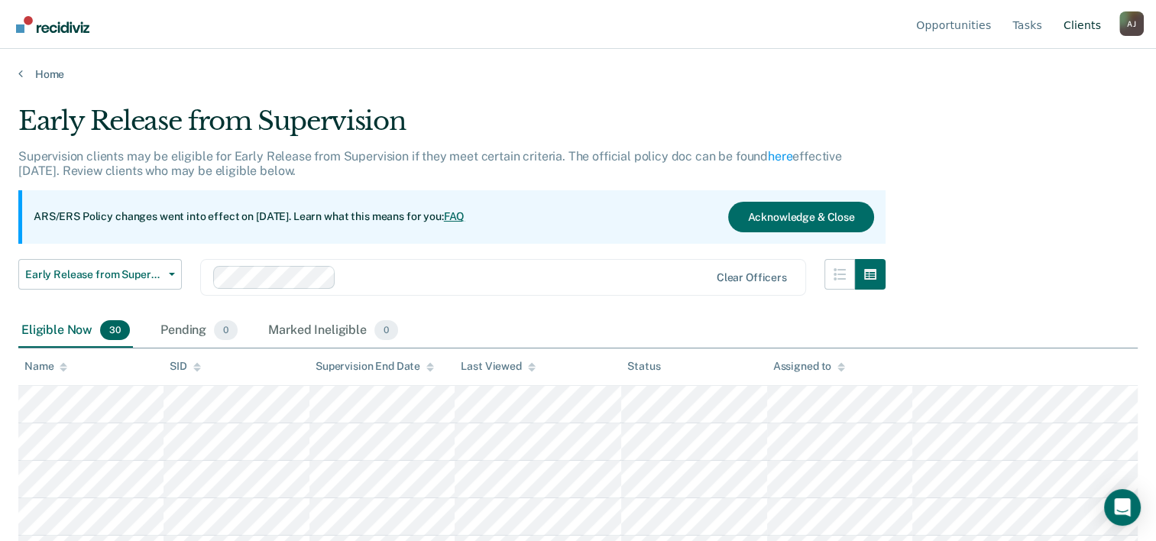
click at [1085, 26] on link "Client s" at bounding box center [1082, 24] width 44 height 49
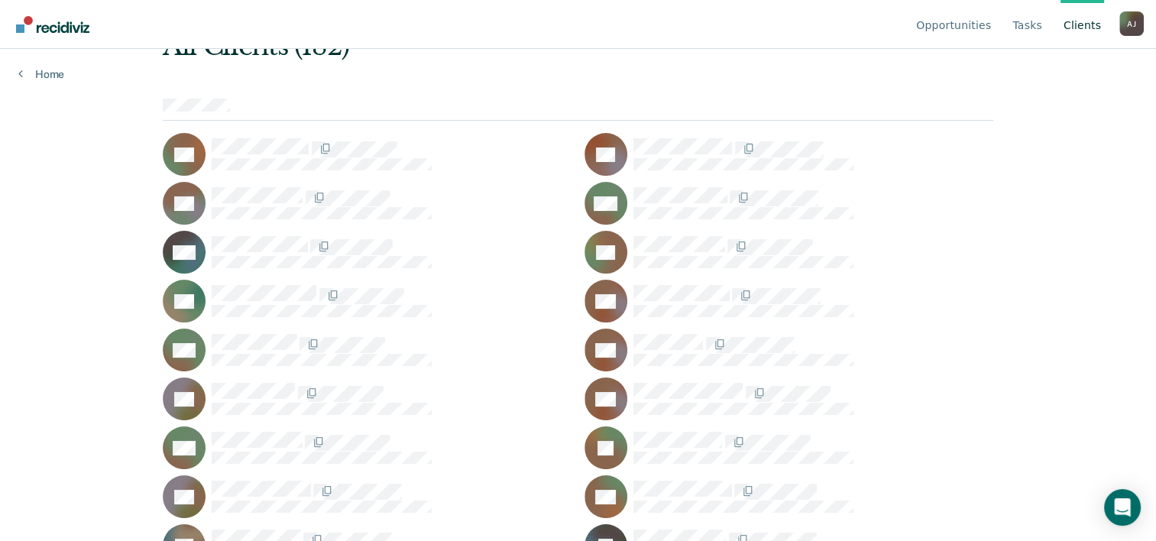
scroll to position [101, 0]
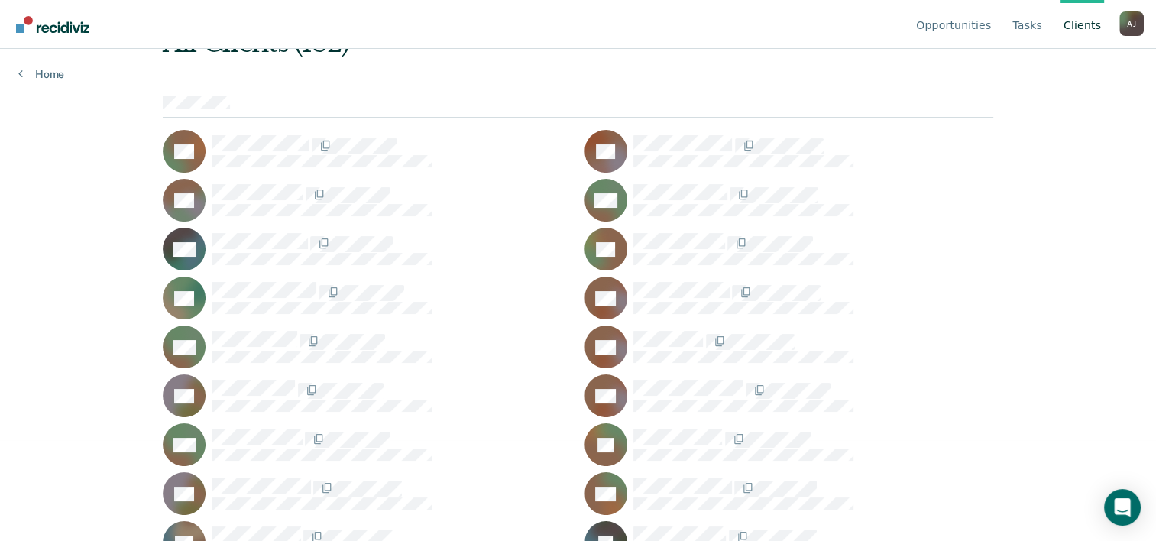
click at [709, 165] on div "TC" at bounding box center [788, 151] width 409 height 43
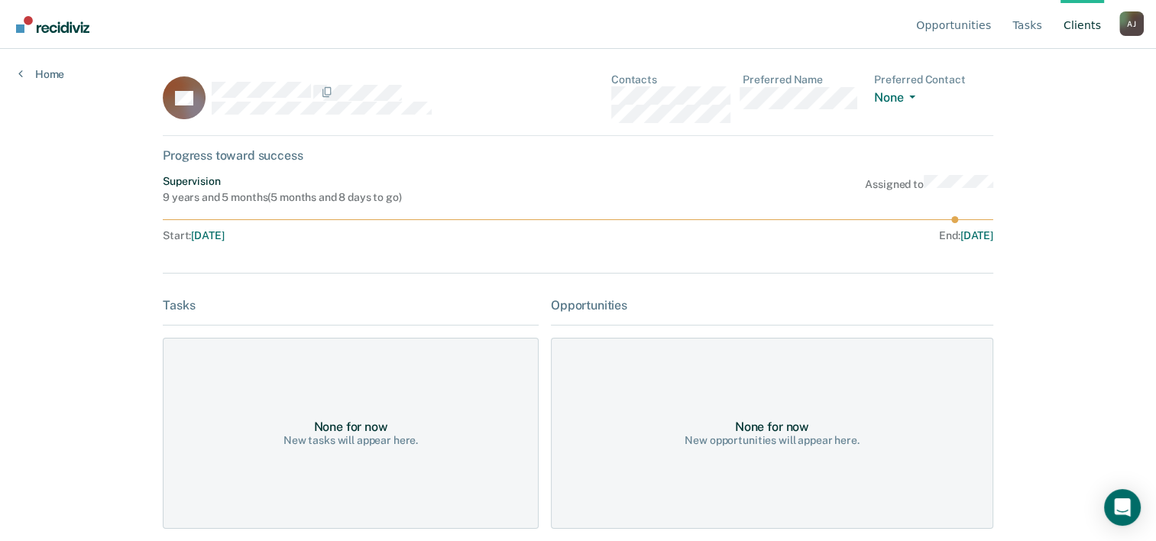
click at [1069, 34] on link "Client s" at bounding box center [1082, 24] width 44 height 49
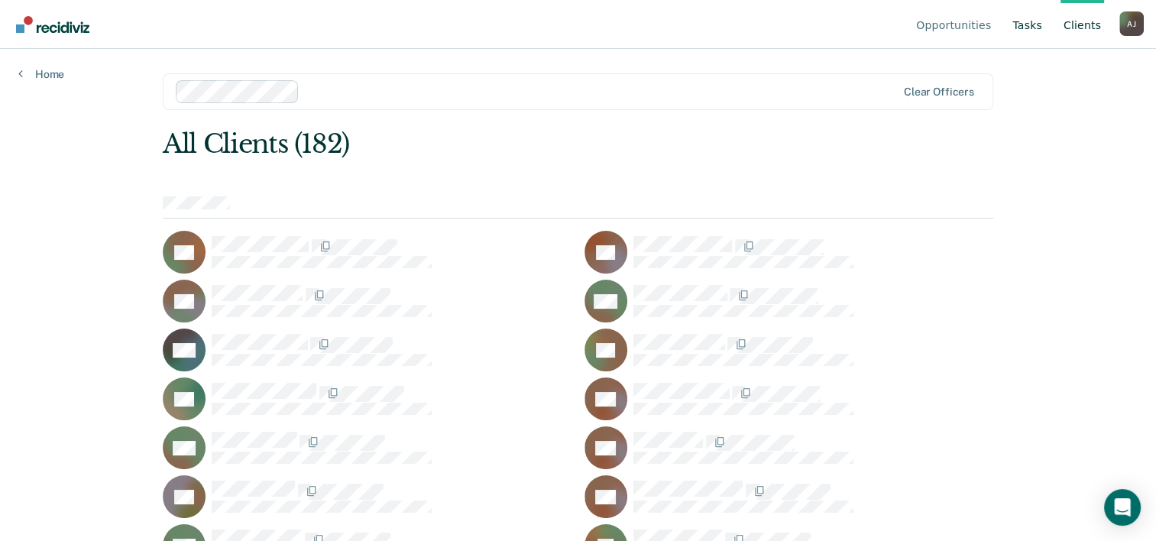
click at [1032, 33] on link "Tasks" at bounding box center [1027, 24] width 36 height 49
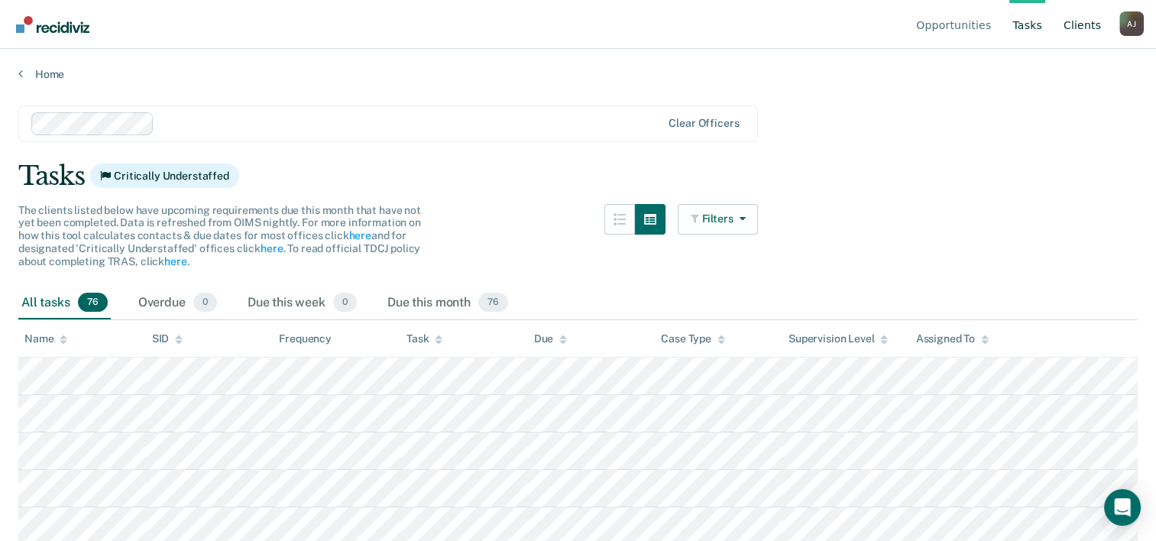
click at [1075, 40] on link "Client s" at bounding box center [1082, 24] width 44 height 49
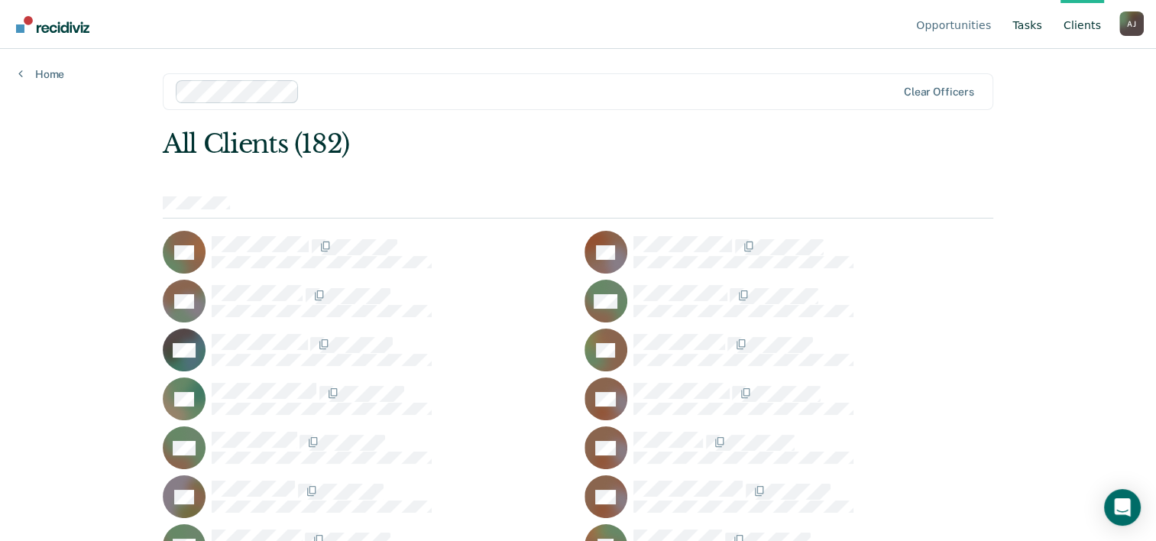
click at [1040, 26] on link "Tasks" at bounding box center [1027, 24] width 36 height 49
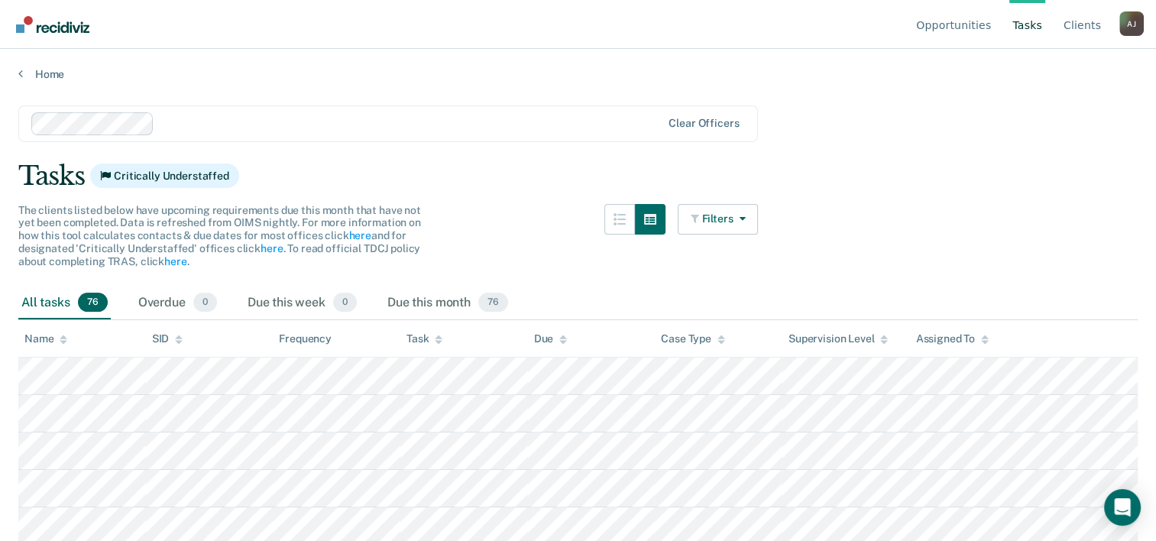
click at [890, 238] on main "Clear officers Tasks Critically Understaffed The clients listed below have upco…" at bounding box center [578, 308] width 1156 height 455
click at [1082, 27] on link "Client s" at bounding box center [1082, 24] width 44 height 49
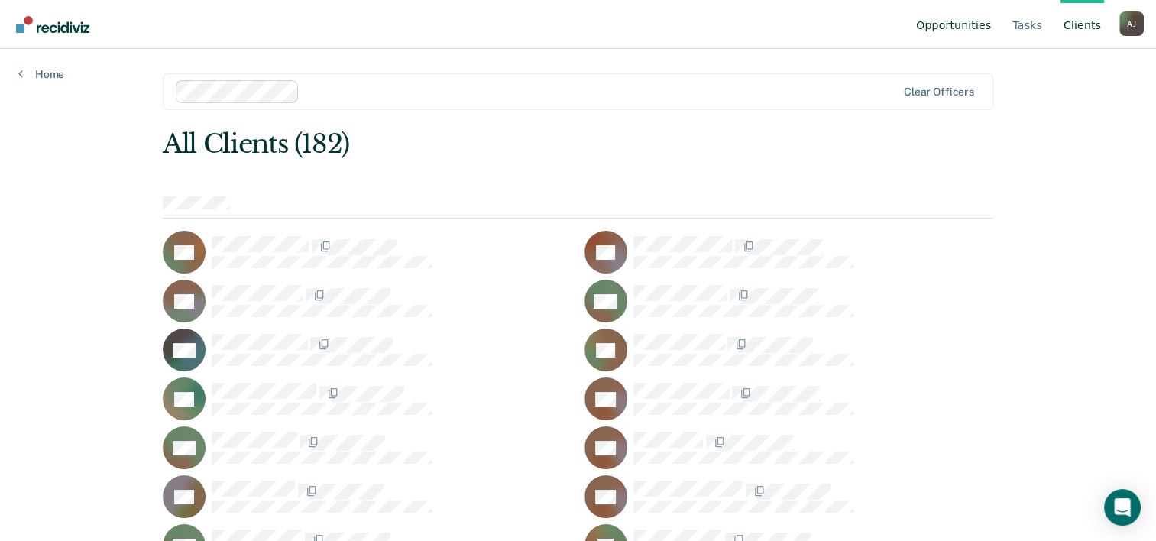
click at [956, 24] on link "Opportunities" at bounding box center [953, 24] width 81 height 49
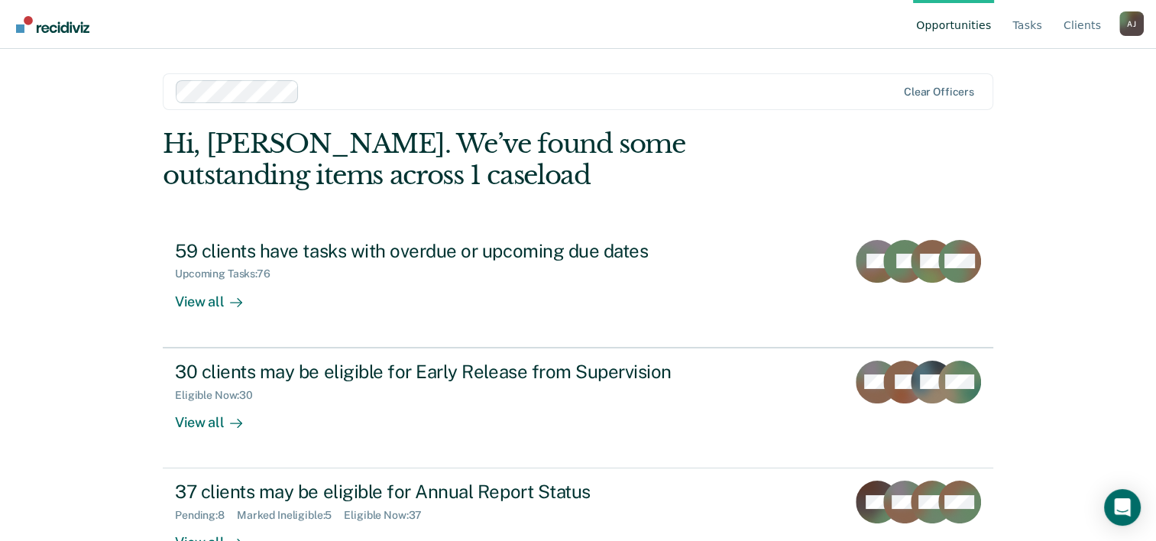
click at [1070, 67] on div "Opportunities Tasks Client s [PERSON_NAME] [PERSON_NAME] Profile How it works L…" at bounding box center [578, 270] width 1156 height 541
click at [1031, 37] on link "Tasks" at bounding box center [1027, 24] width 36 height 49
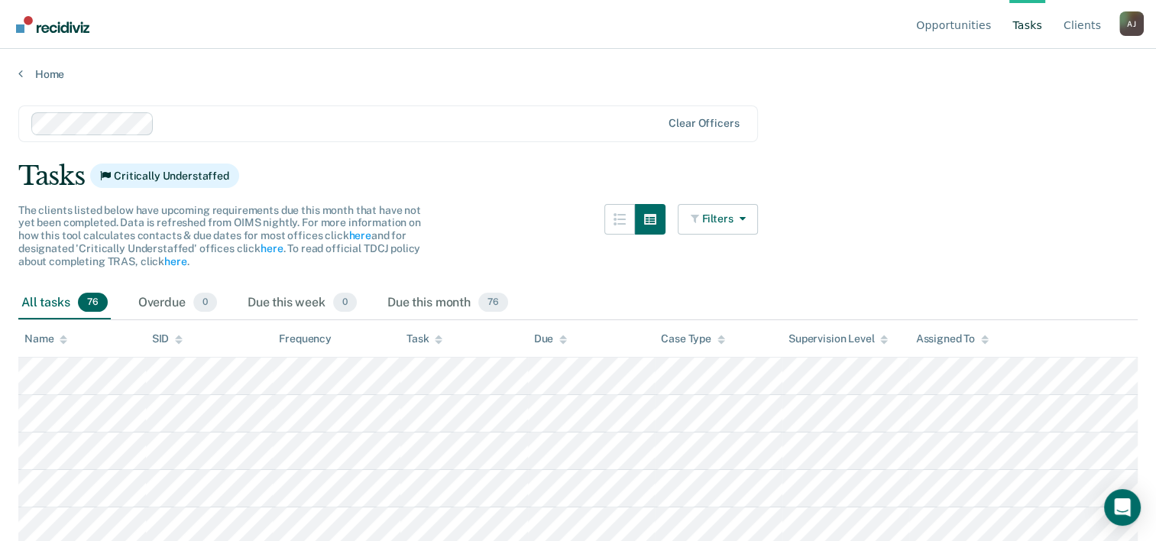
click at [1091, 27] on link "Client s" at bounding box center [1082, 24] width 44 height 49
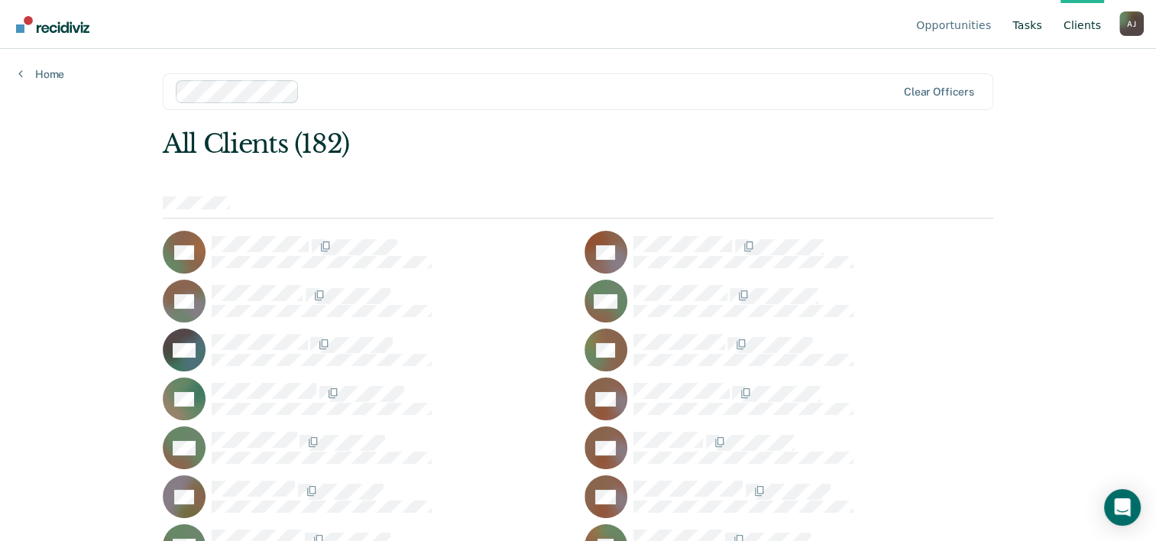
click at [1045, 25] on link "Tasks" at bounding box center [1027, 24] width 36 height 49
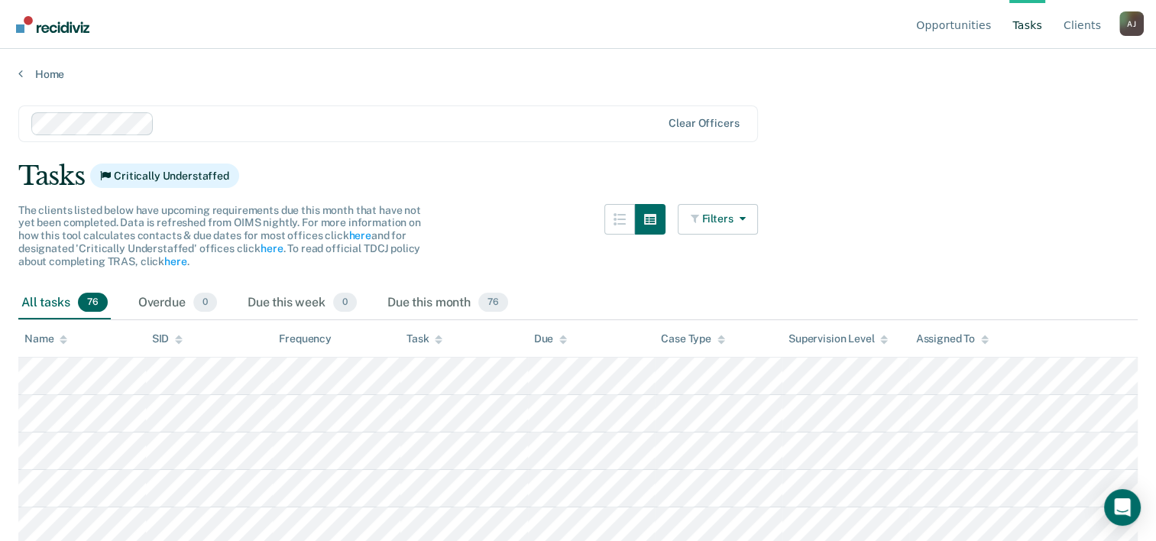
click at [59, 72] on link "Home" at bounding box center [577, 74] width 1119 height 14
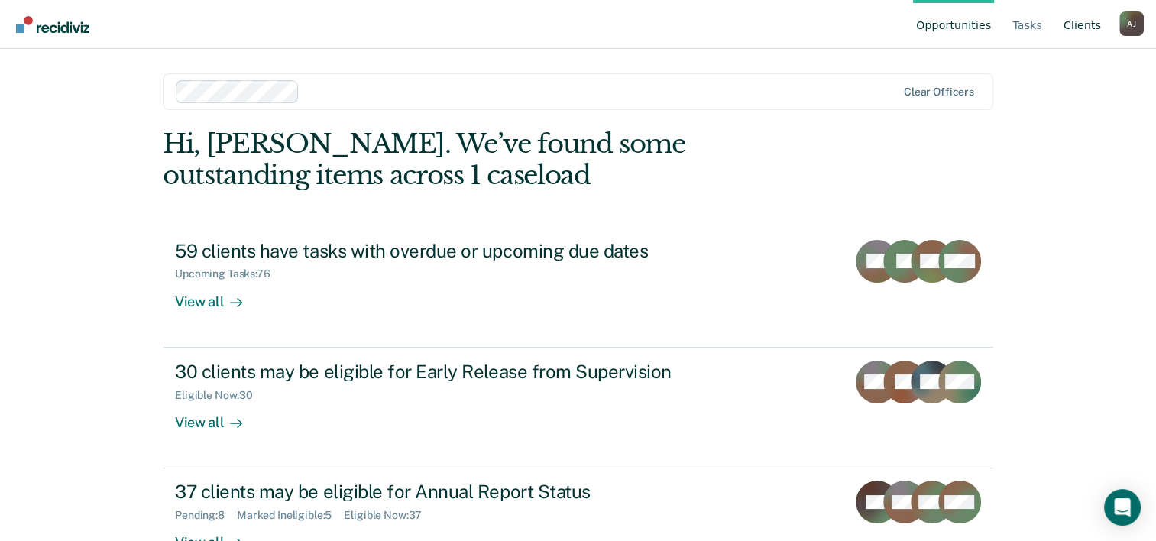
click at [1079, 19] on link "Client s" at bounding box center [1082, 24] width 44 height 49
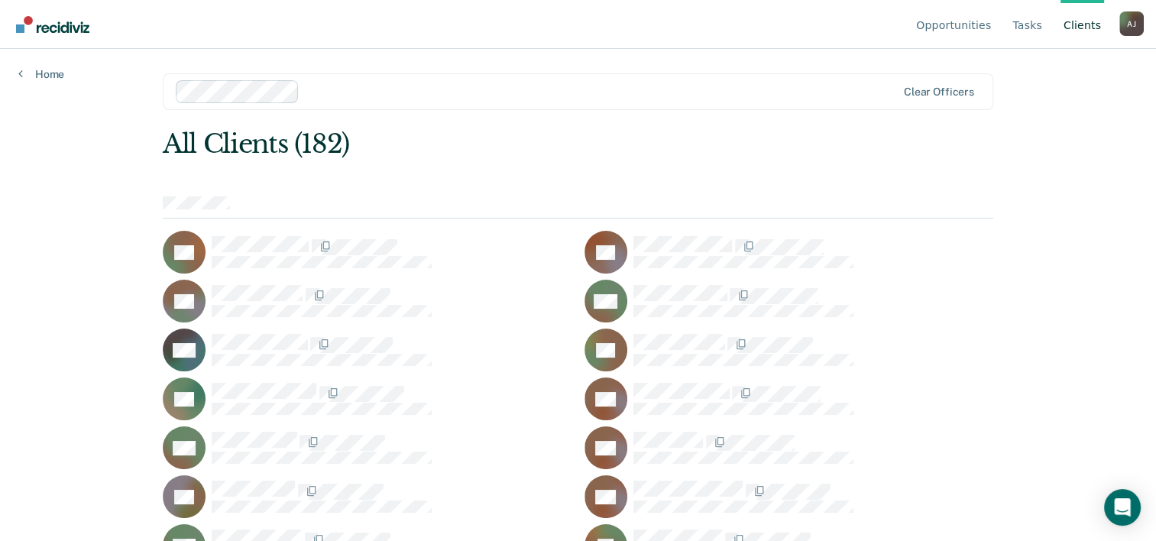
click at [706, 231] on div "TC" at bounding box center [788, 252] width 409 height 43
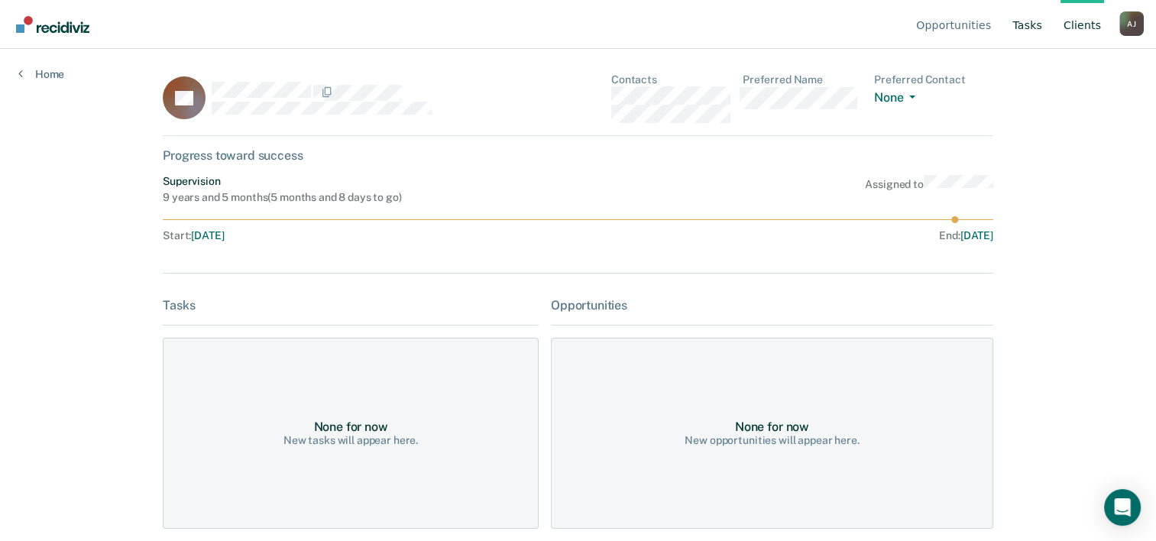
click at [1024, 31] on link "Tasks" at bounding box center [1027, 24] width 36 height 49
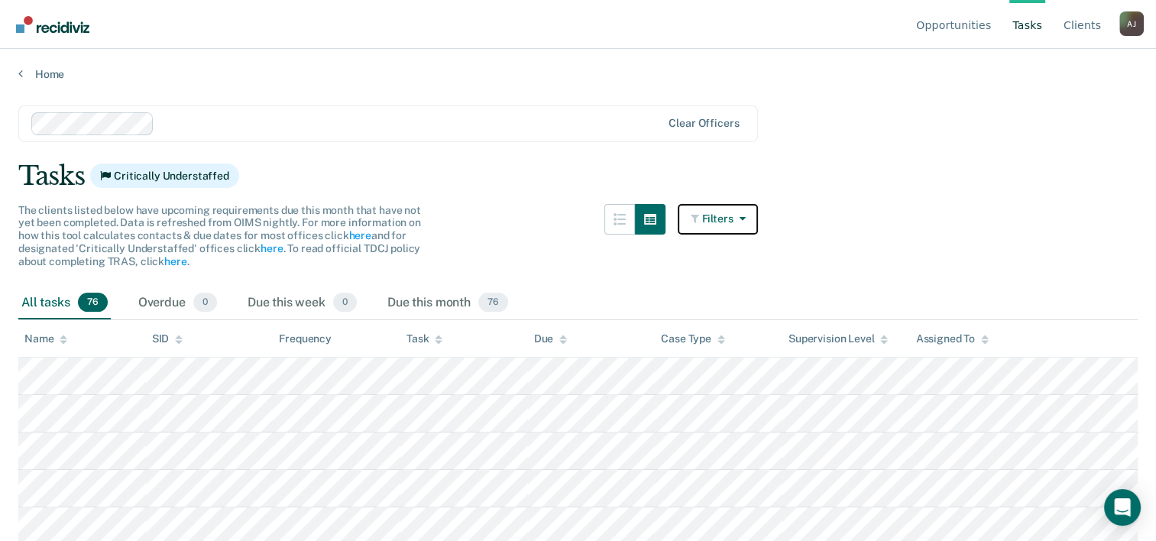
click at [743, 230] on button "Filters" at bounding box center [718, 219] width 81 height 31
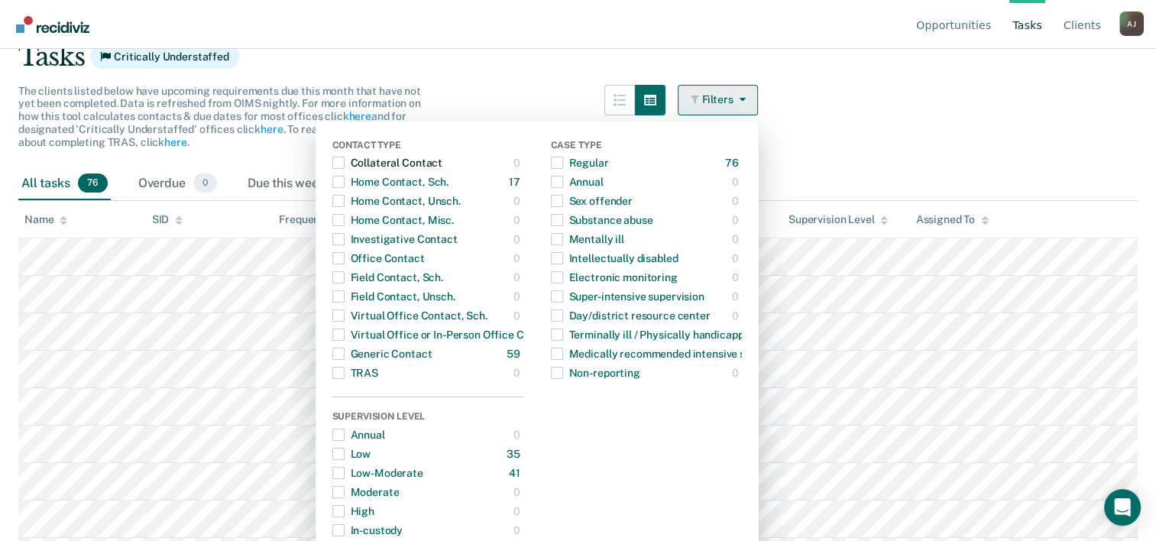
scroll to position [158, 0]
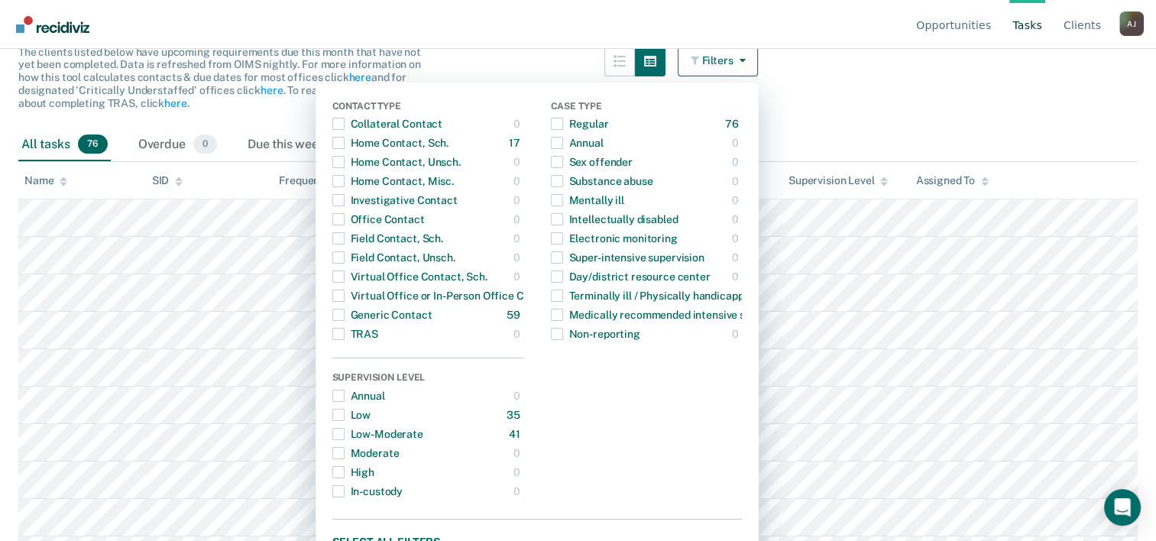
click at [997, 125] on main "Clear officers Tasks Critically Understaffed The clients listed below have upco…" at bounding box center [578, 150] width 1156 height 455
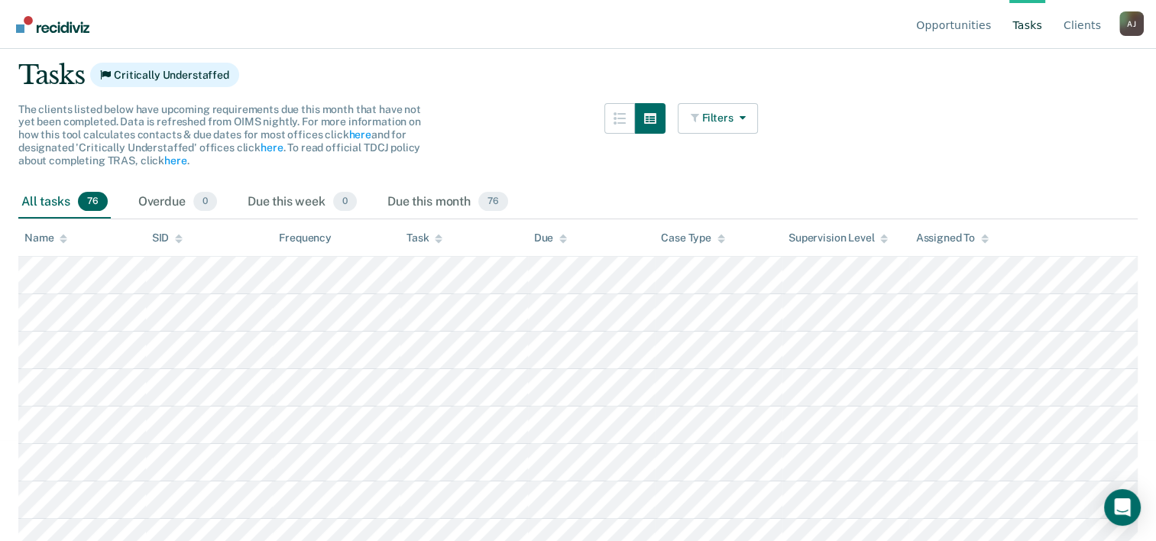
scroll to position [99, 0]
click at [1029, 31] on link "Tasks" at bounding box center [1027, 24] width 36 height 49
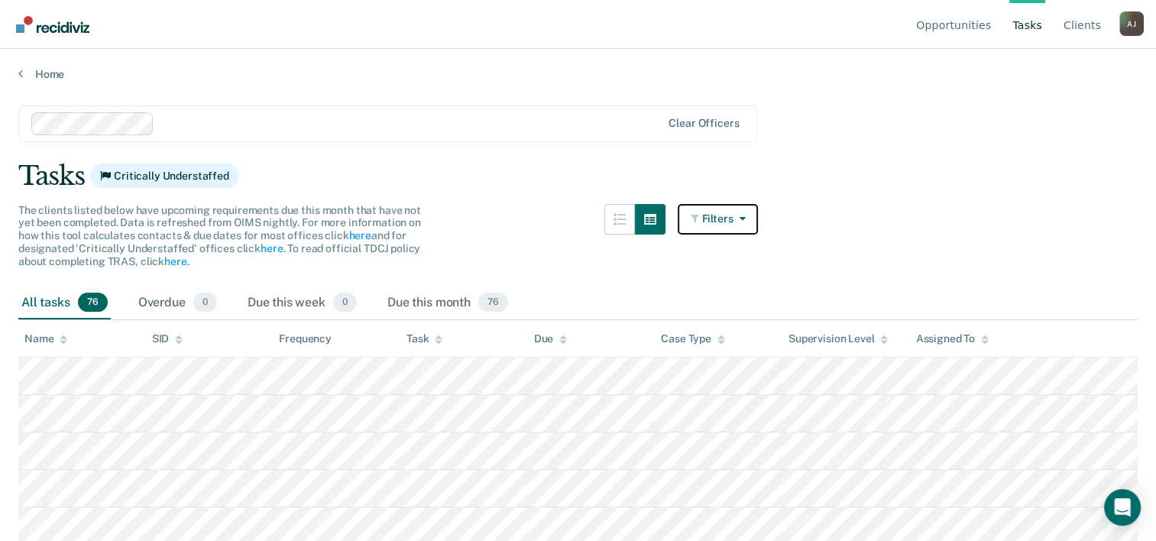
click at [739, 230] on button "Filters" at bounding box center [718, 219] width 81 height 31
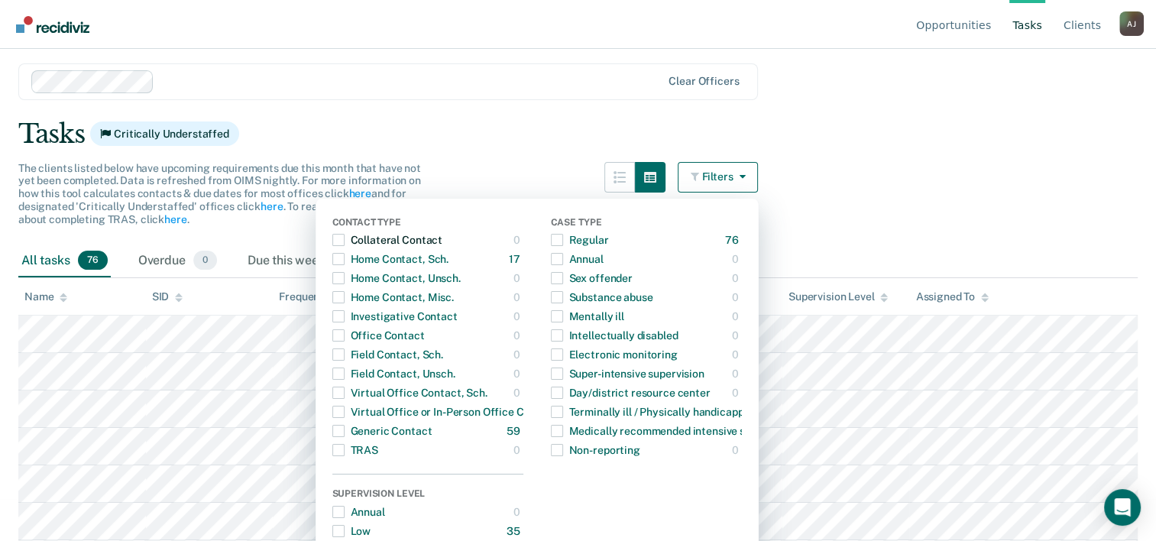
scroll to position [40, 0]
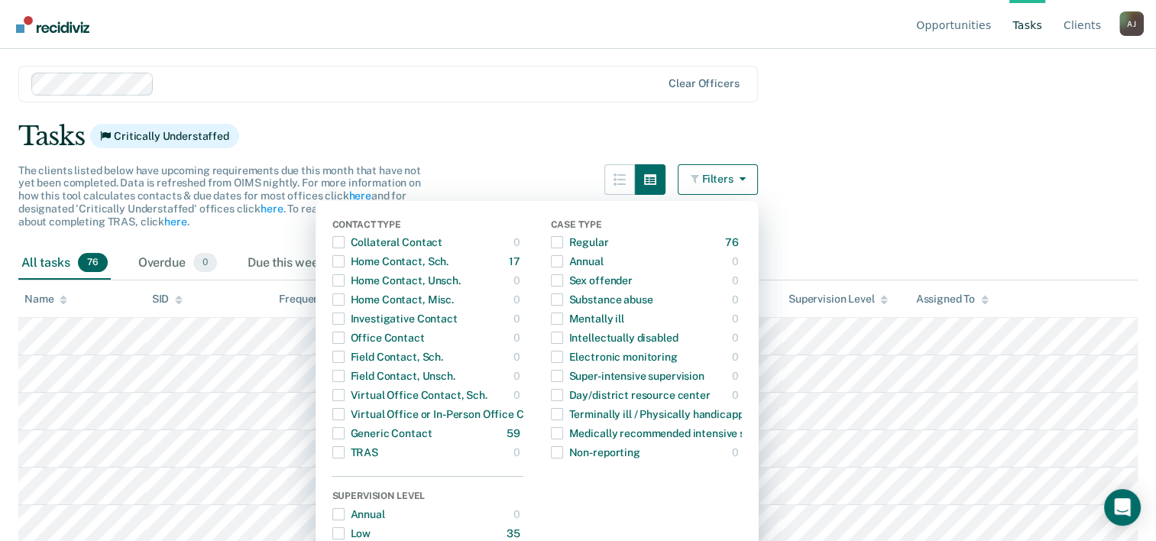
click at [911, 194] on main "Clear officers Tasks Critically Understaffed The clients listed below have upco…" at bounding box center [578, 268] width 1156 height 455
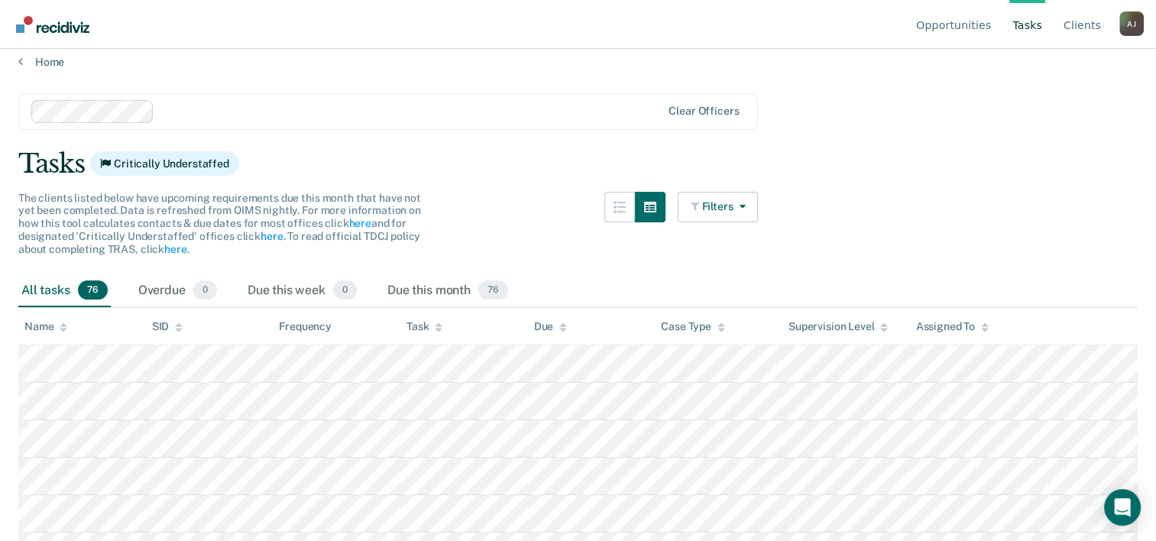
scroll to position [0, 0]
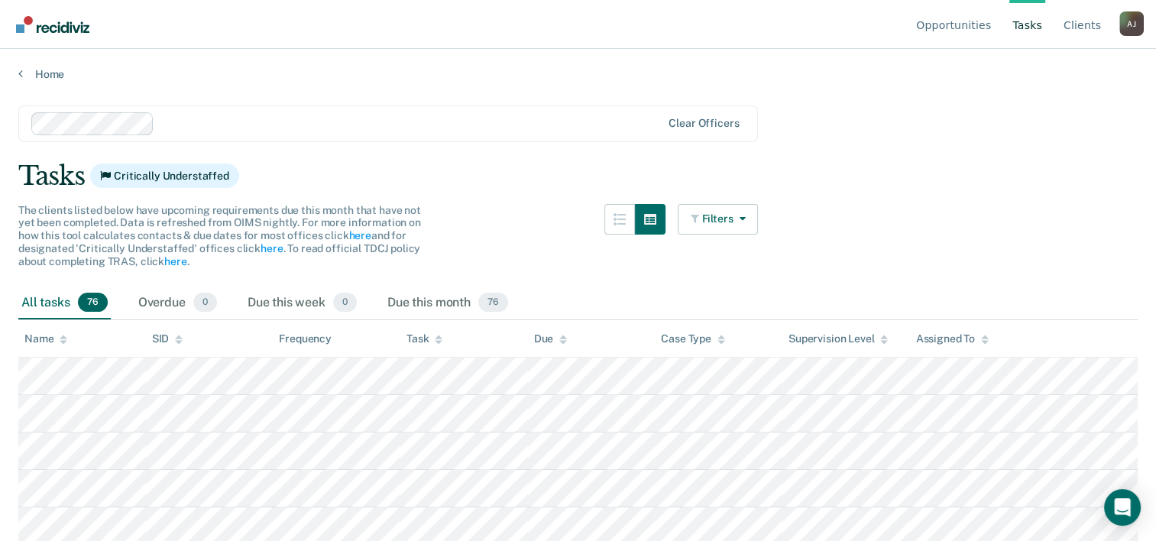
click at [53, 70] on link "Home" at bounding box center [577, 74] width 1119 height 14
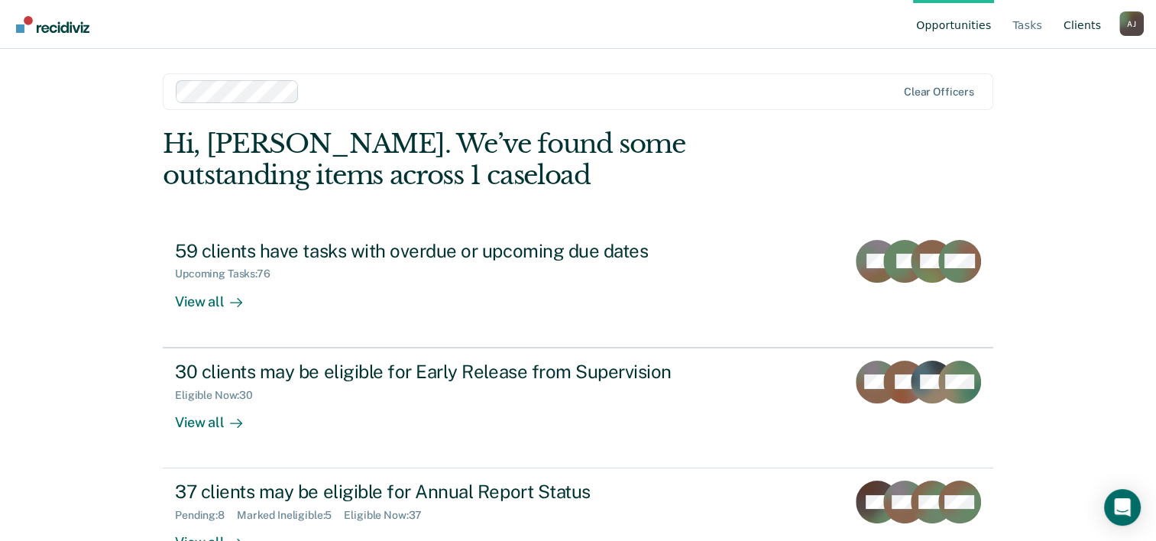
click at [1096, 21] on link "Client s" at bounding box center [1082, 24] width 44 height 49
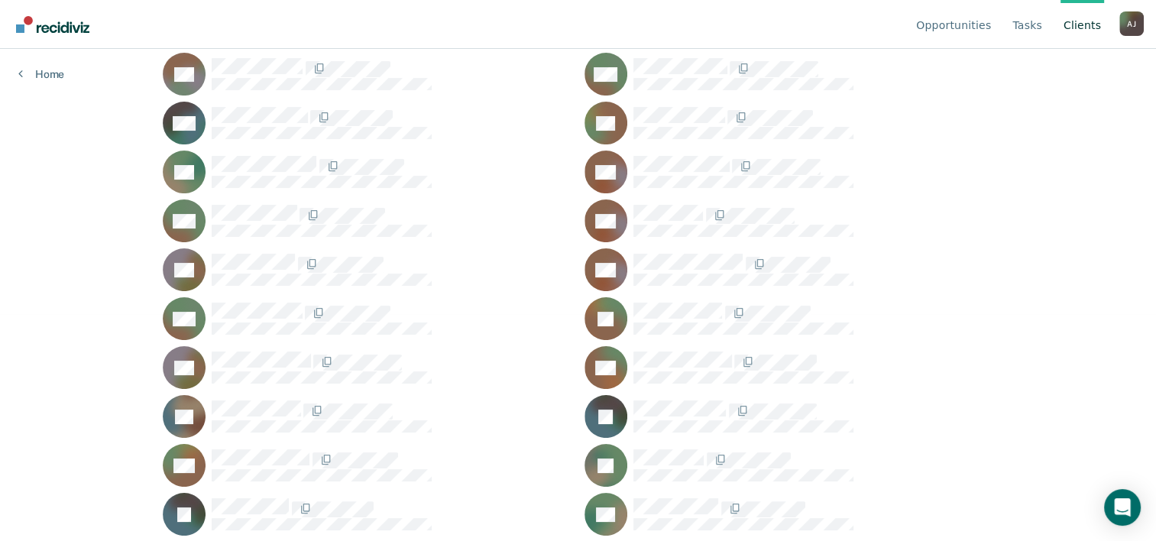
scroll to position [238, 0]
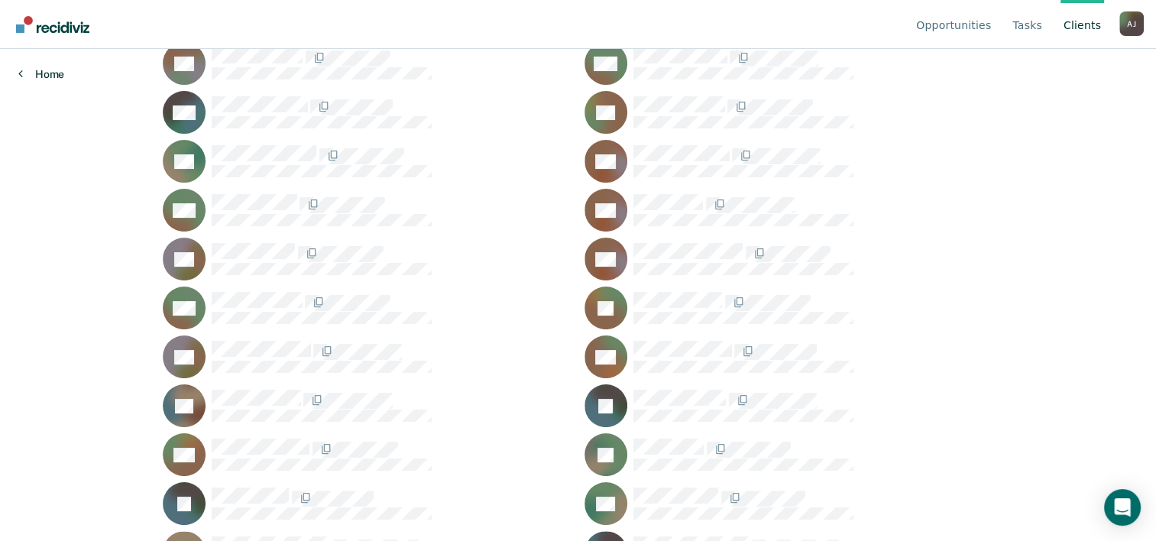
click at [52, 70] on link "Home" at bounding box center [41, 74] width 46 height 14
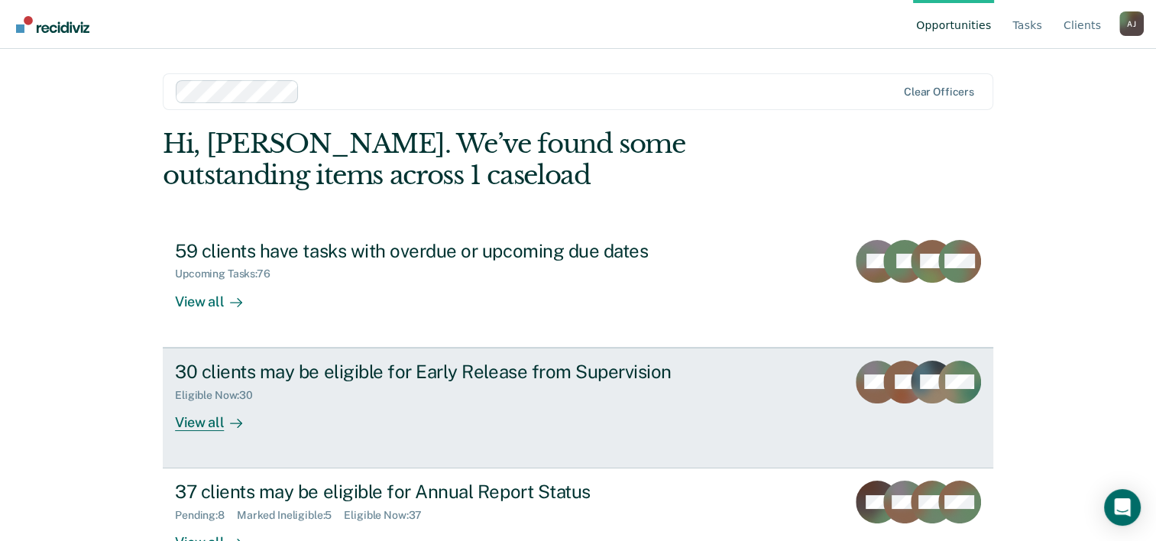
click at [645, 359] on link "30 clients may be eligible for Early Release from Supervision Eligible Now : 30…" at bounding box center [578, 408] width 830 height 121
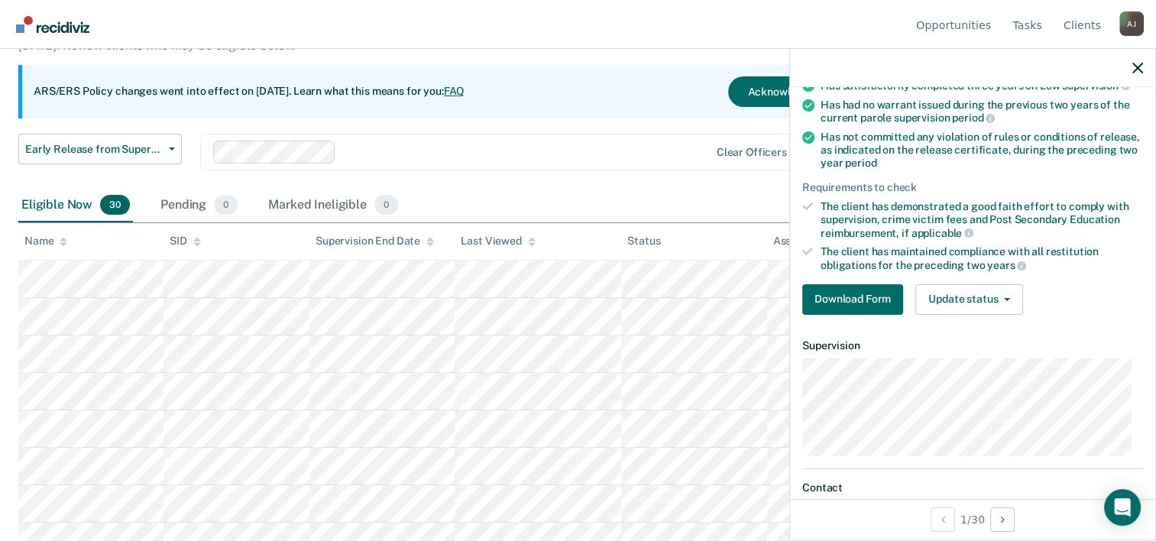
scroll to position [209, 0]
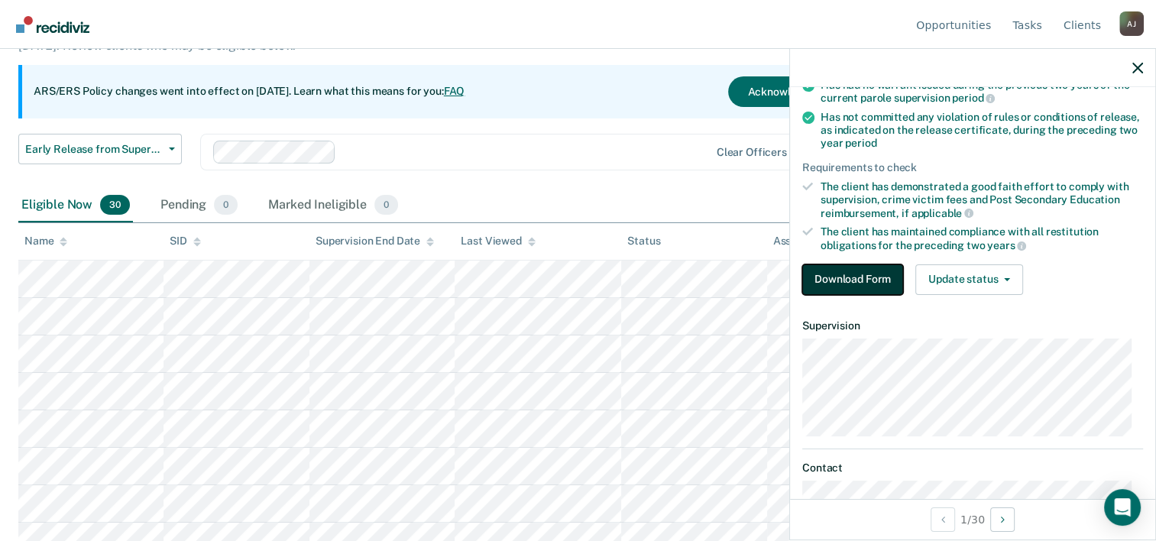
click at [859, 278] on button "Download Form" at bounding box center [852, 279] width 101 height 31
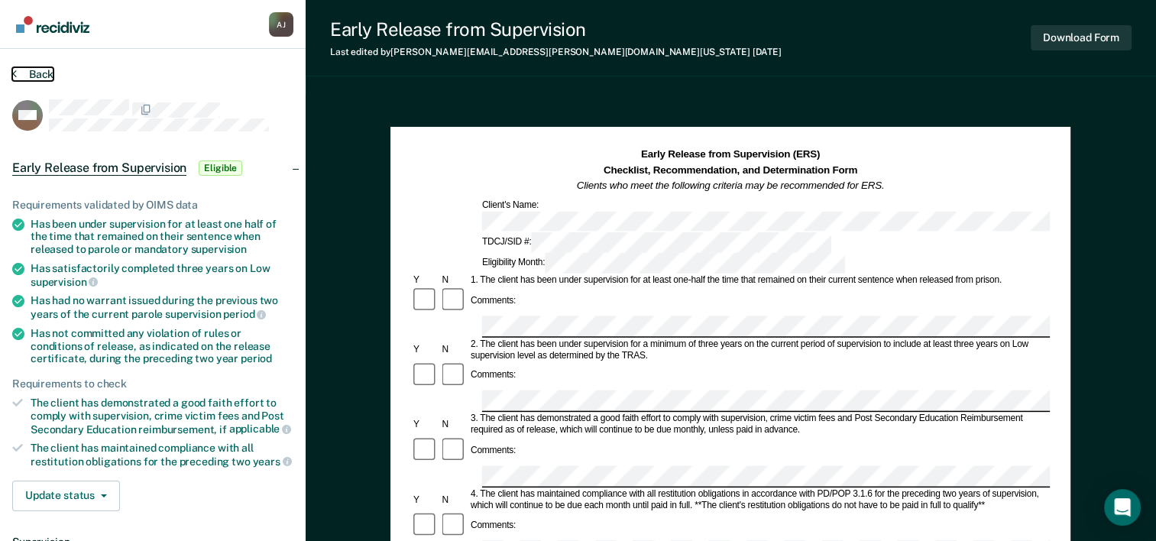
click at [34, 73] on button "Back" at bounding box center [32, 74] width 41 height 14
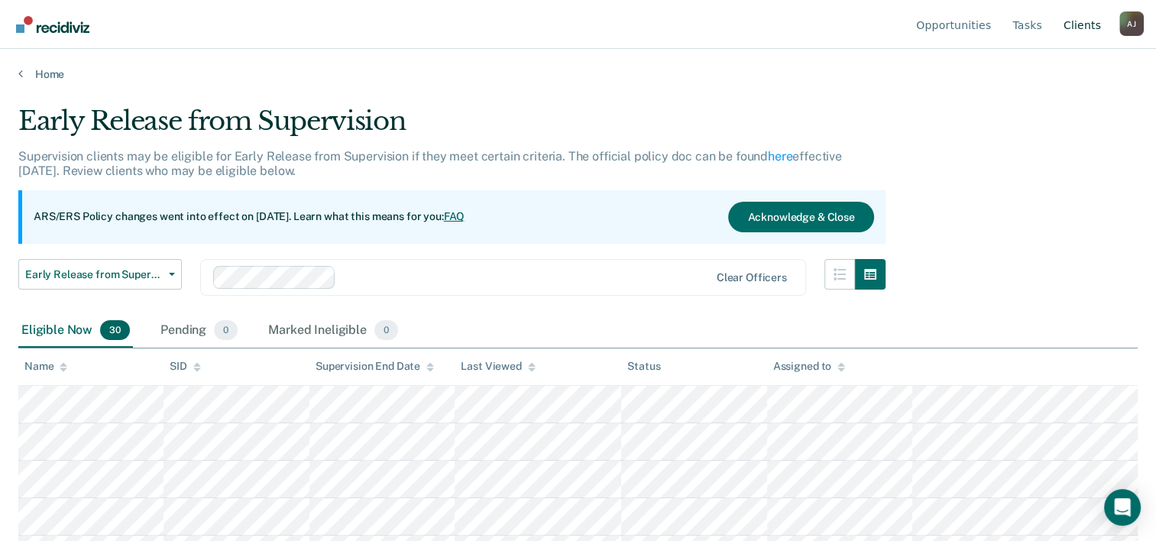
click at [1090, 31] on link "Client s" at bounding box center [1082, 24] width 44 height 49
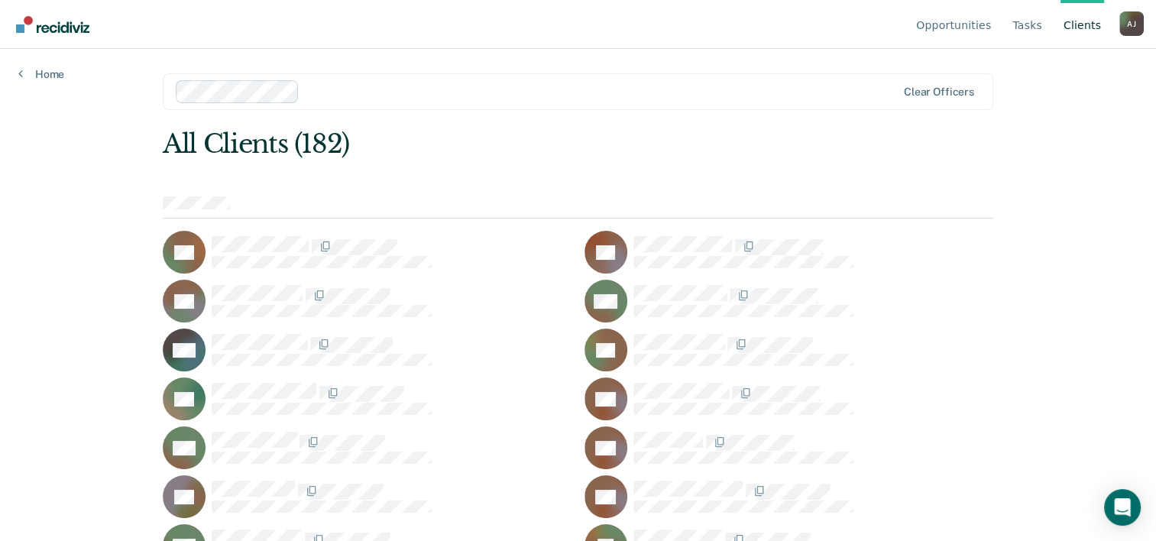
click at [249, 234] on div "AB" at bounding box center [367, 252] width 409 height 43
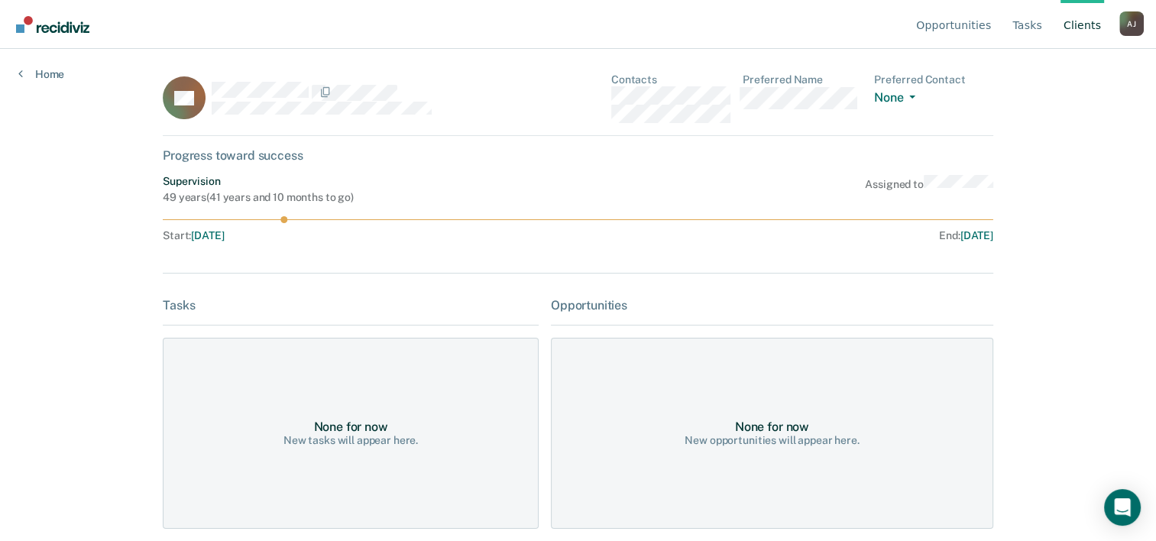
click at [37, 89] on div "Opportunities Tasks Client s [PERSON_NAME] [PERSON_NAME] Profile How it works L…" at bounding box center [578, 270] width 1156 height 541
click at [58, 70] on link "Home" at bounding box center [41, 74] width 46 height 14
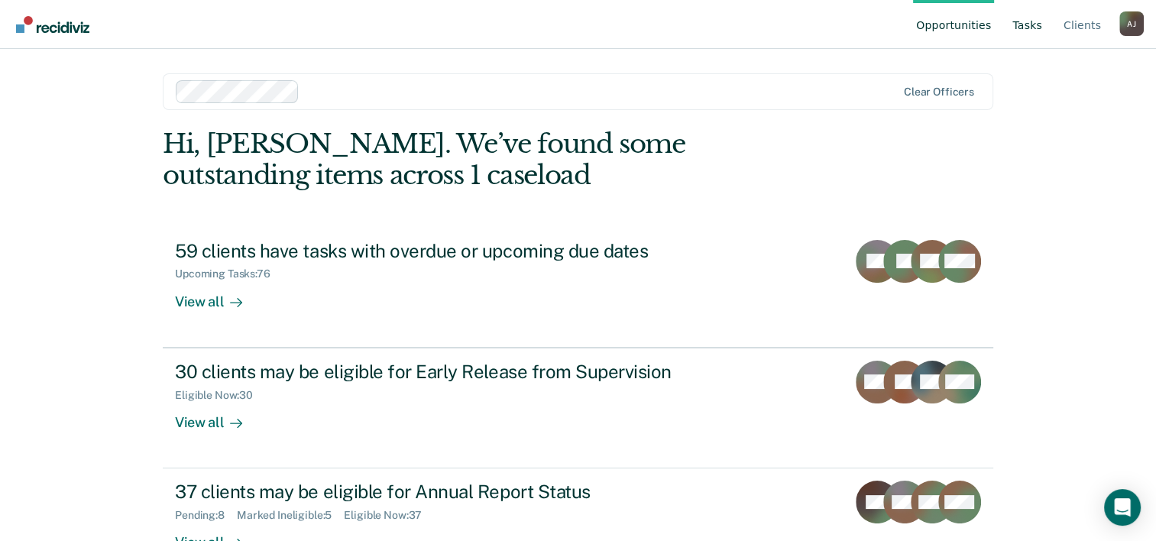
click at [1037, 18] on link "Tasks" at bounding box center [1027, 24] width 36 height 49
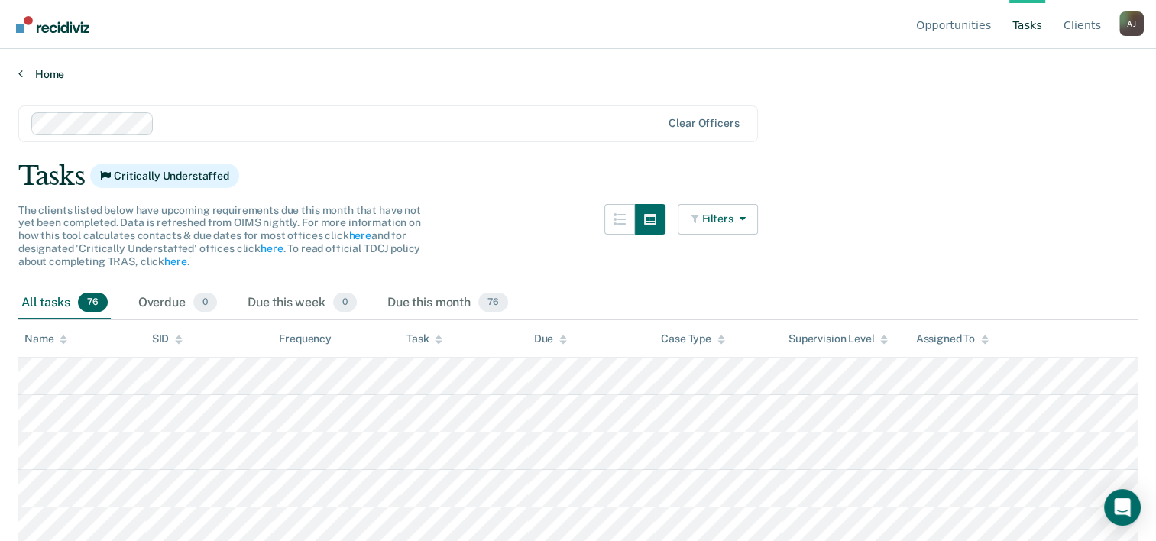
click at [49, 73] on link "Home" at bounding box center [577, 74] width 1119 height 14
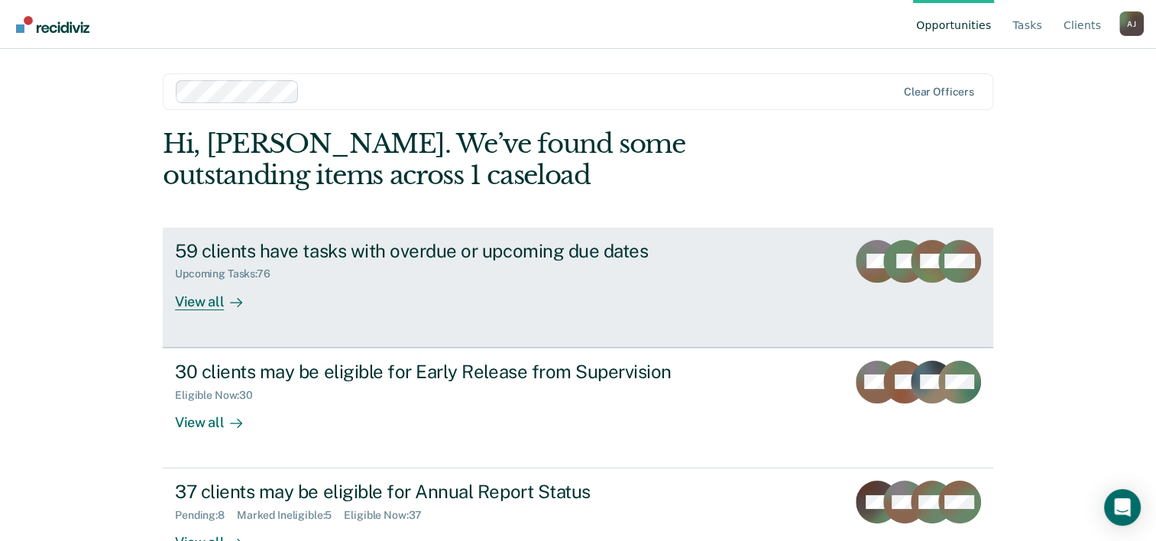
click at [940, 309] on div "WH" at bounding box center [932, 275] width 43 height 70
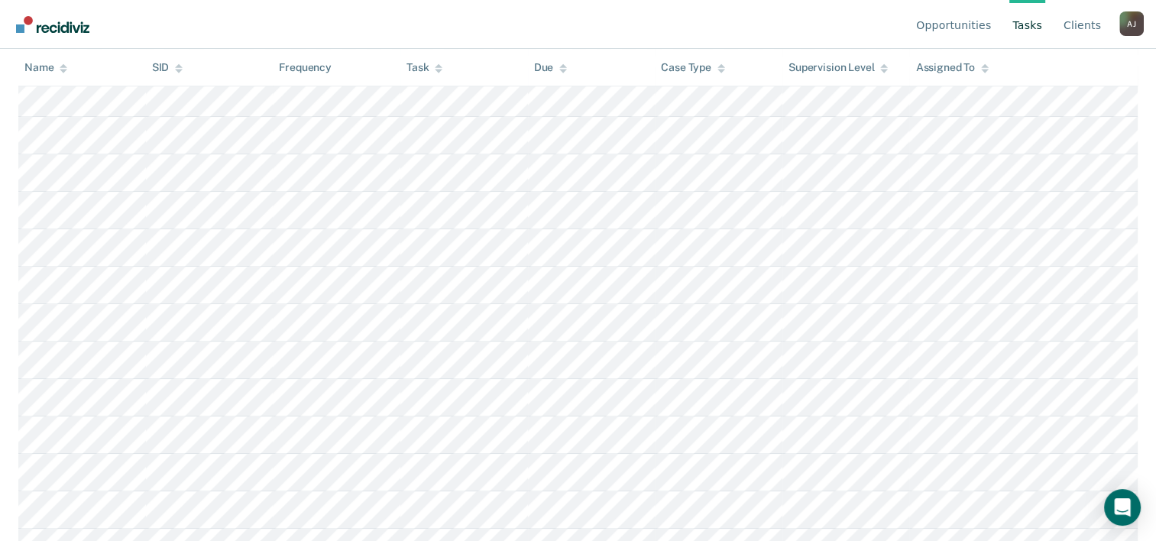
scroll to position [917, 0]
